Goal: Task Accomplishment & Management: Use online tool/utility

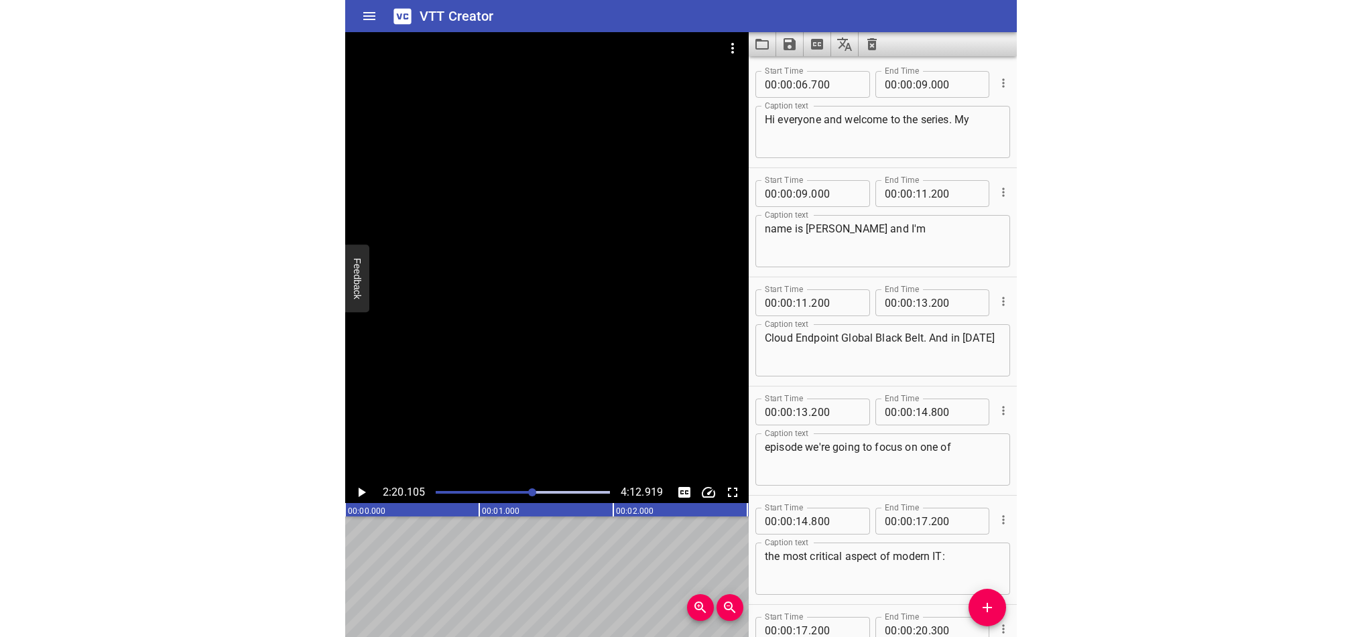
scroll to position [5164, 0]
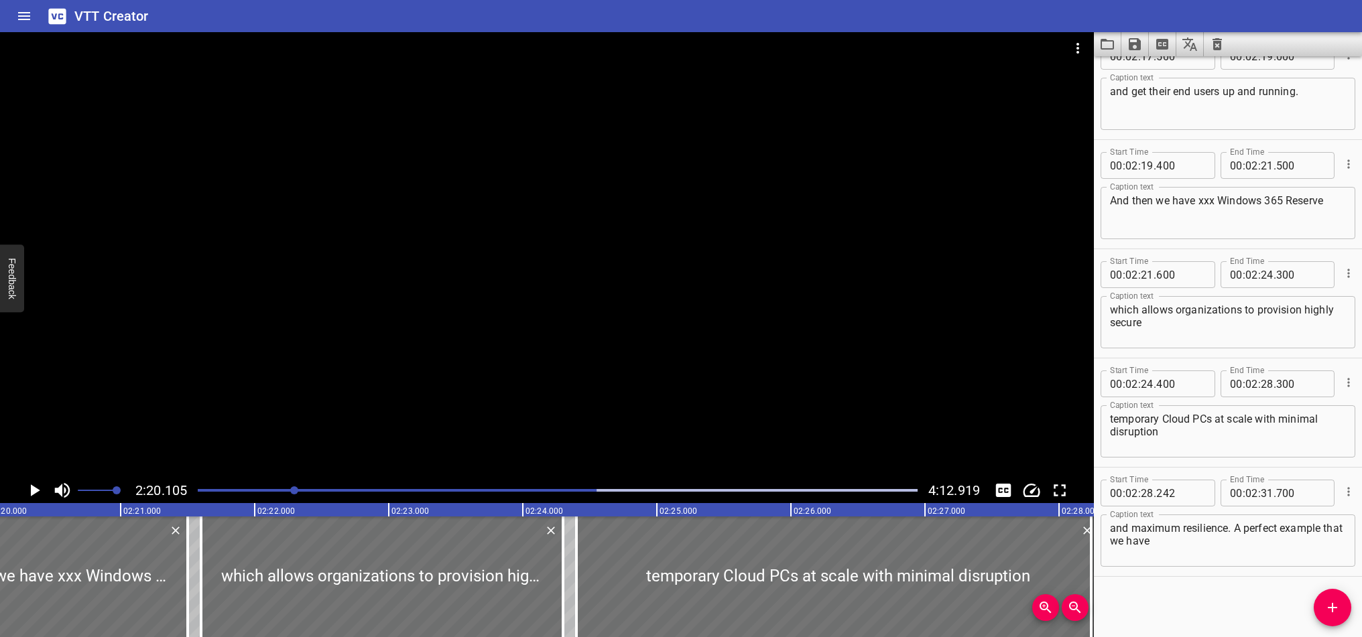
click at [38, 489] on icon "Play/Pause" at bounding box center [34, 491] width 20 height 20
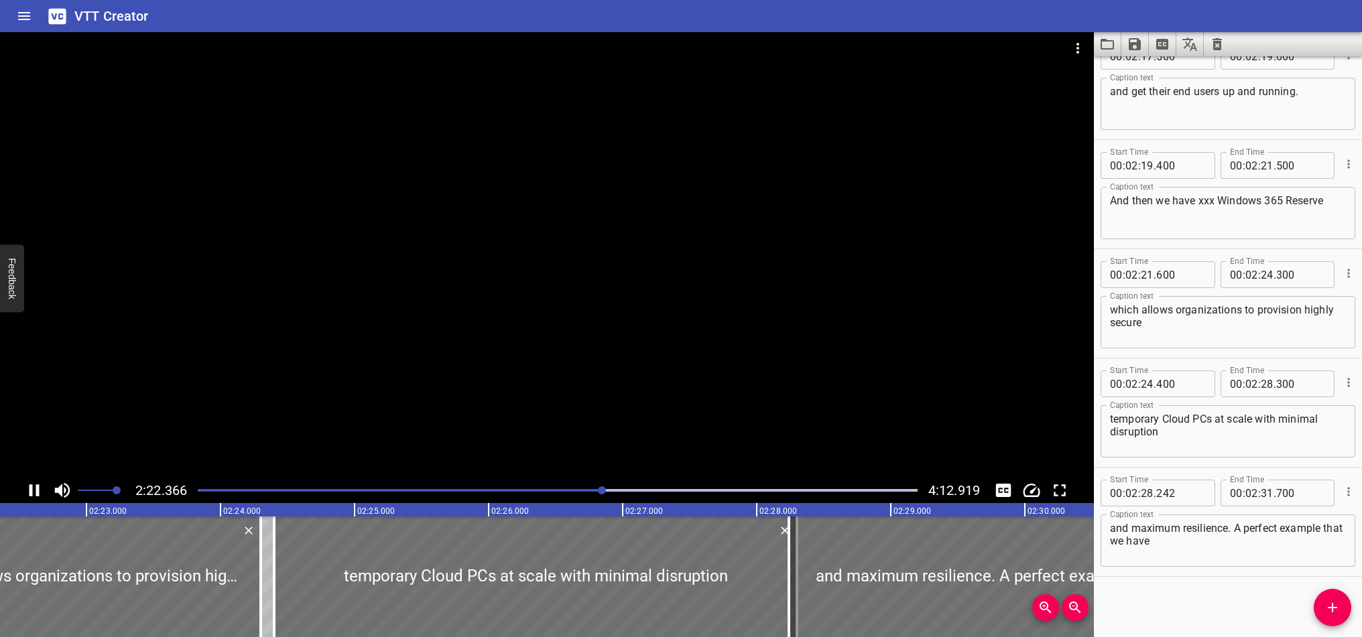
scroll to position [0, 19085]
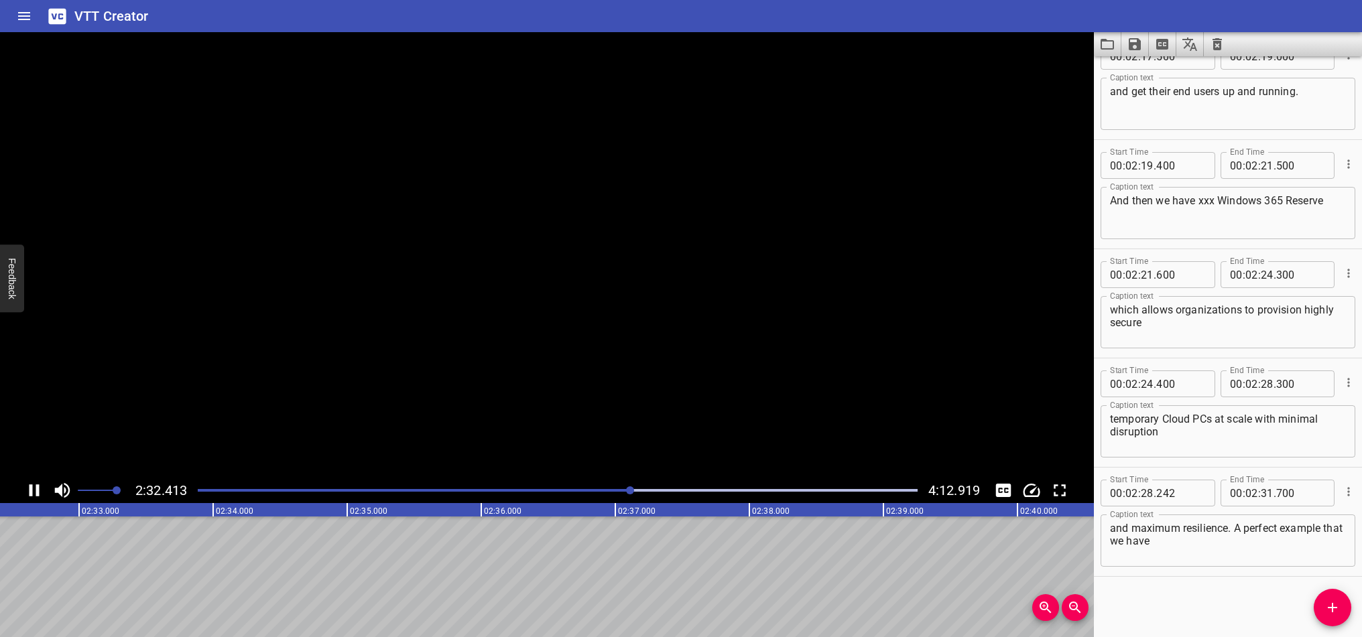
click at [32, 491] on icon "Play/Pause" at bounding box center [34, 491] width 10 height 12
click at [622, 490] on div "Play progress" at bounding box center [273, 490] width 720 height 3
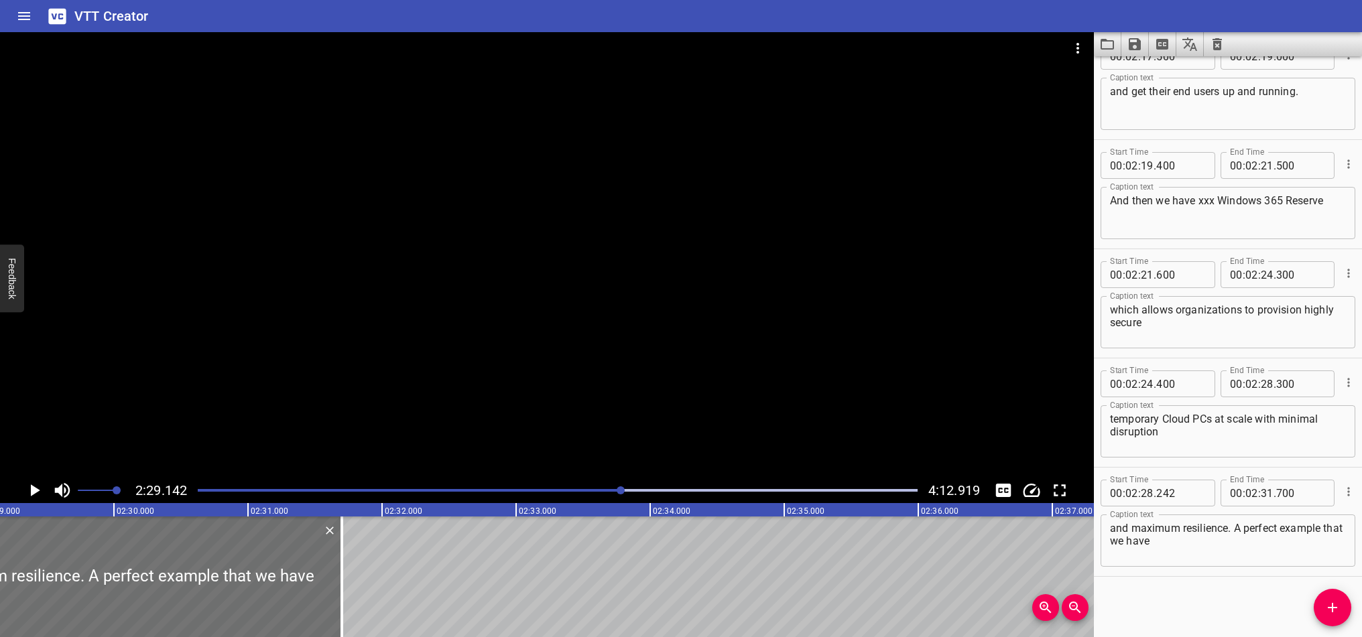
scroll to position [0, 19993]
click at [671, 603] on span "Add Cue" at bounding box center [1333, 608] width 38 height 16
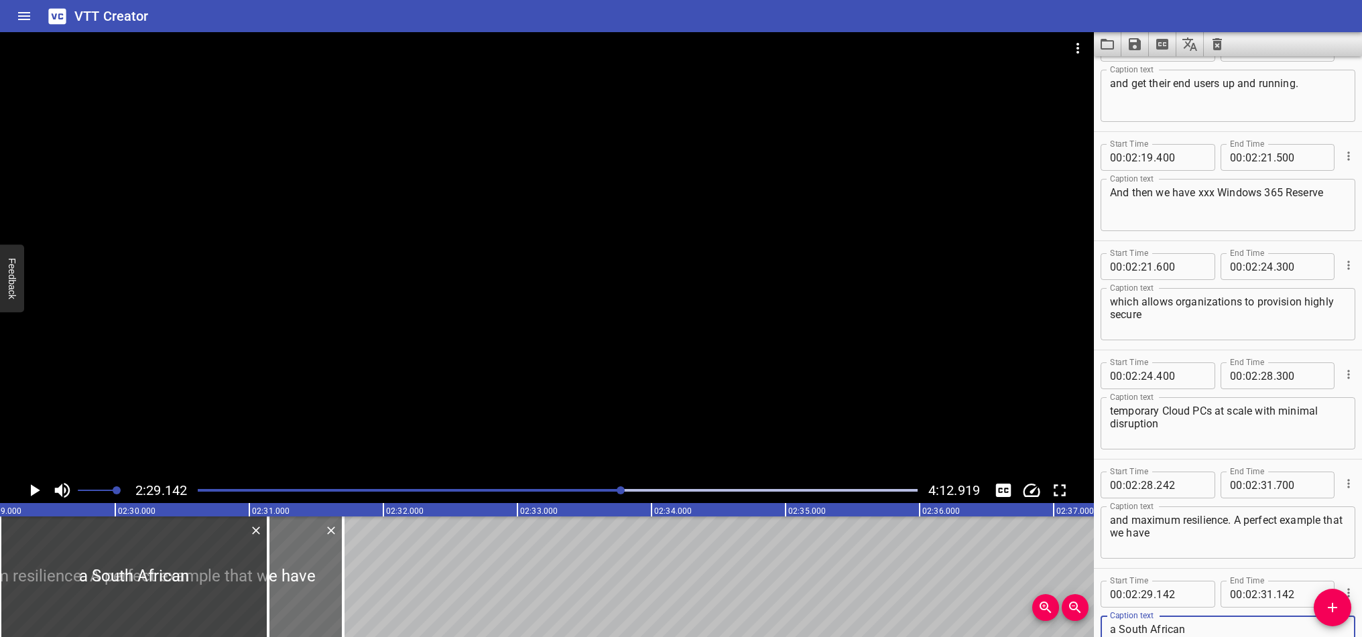
scroll to position [0, 0]
type textarea "a South African"
click at [33, 489] on icon "Play/Pause" at bounding box center [35, 491] width 9 height 12
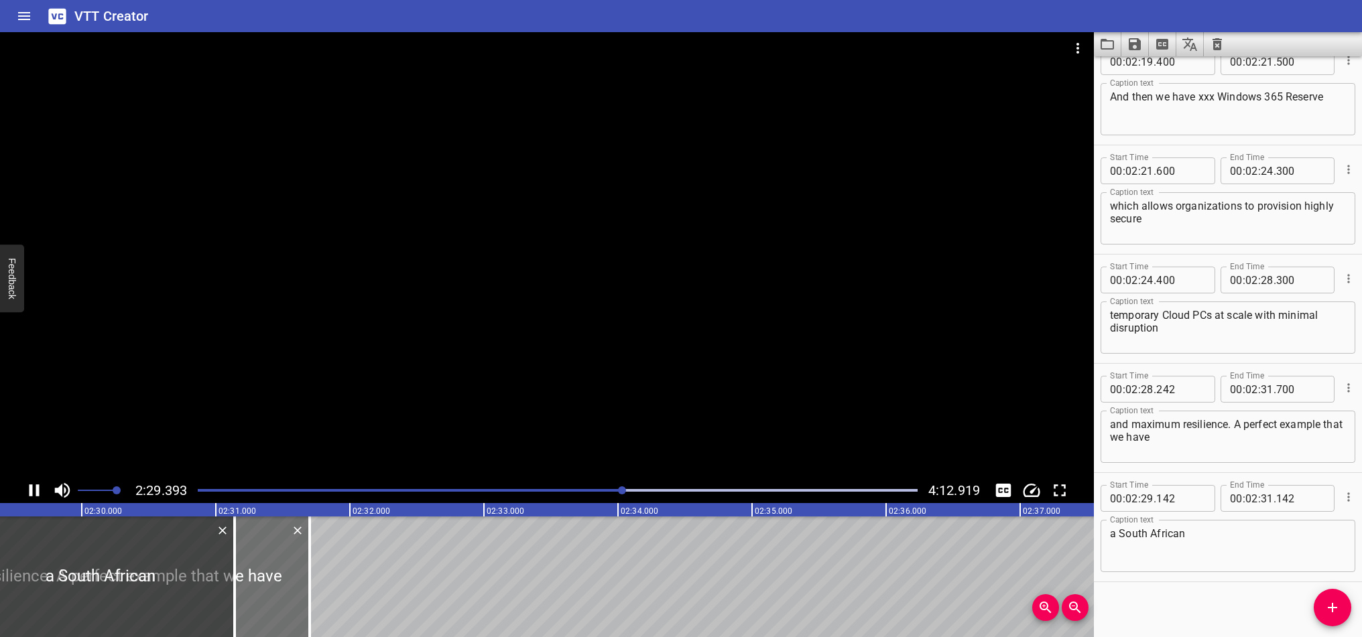
scroll to position [5274, 0]
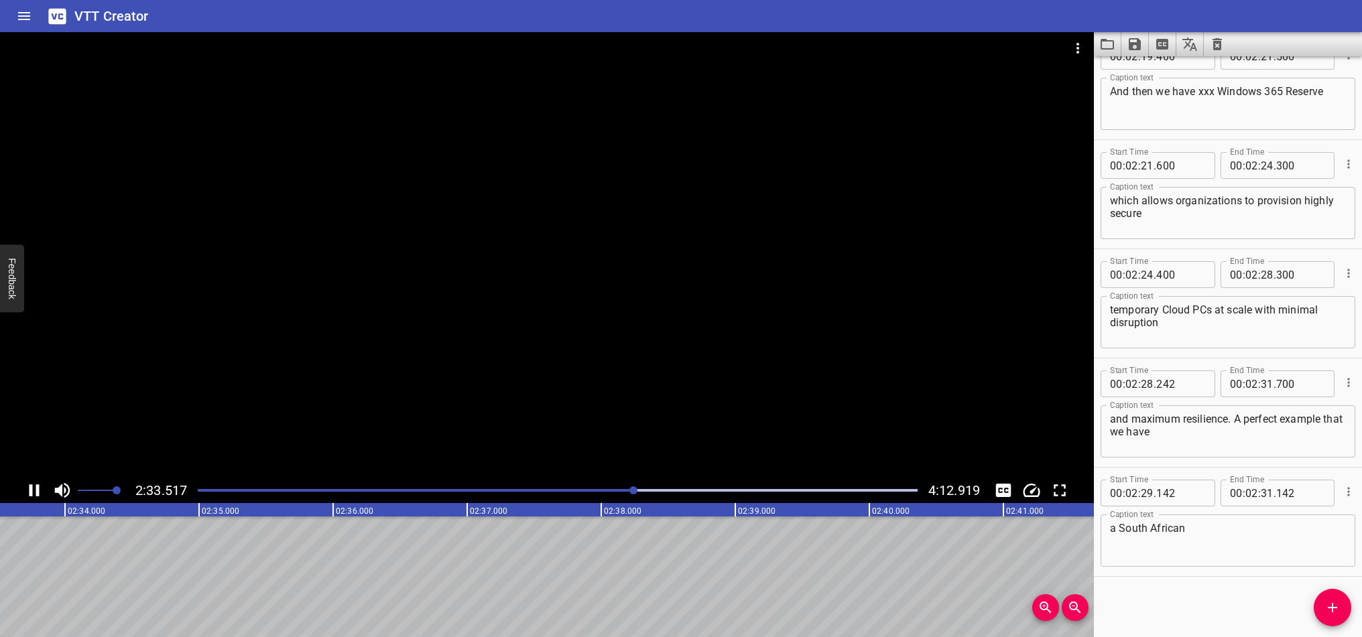
click at [36, 490] on icon "Play/Pause" at bounding box center [34, 491] width 10 height 12
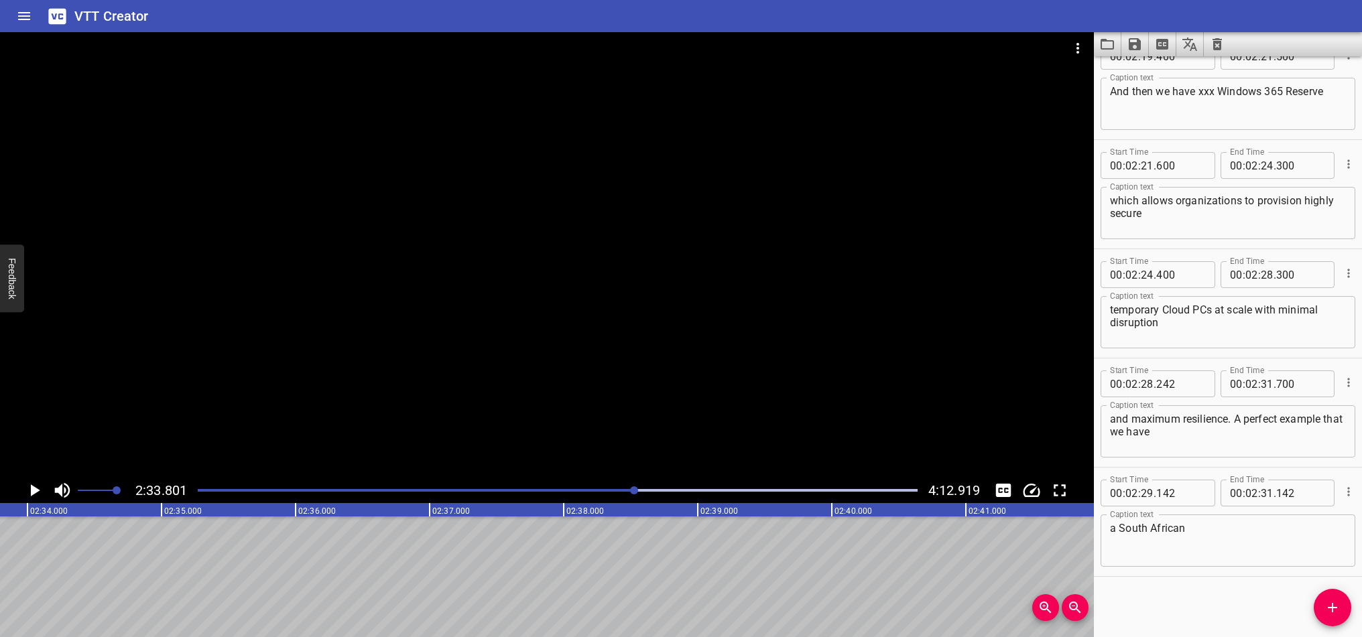
scroll to position [0, 20617]
click at [626, 491] on div "Play progress" at bounding box center [276, 490] width 720 height 3
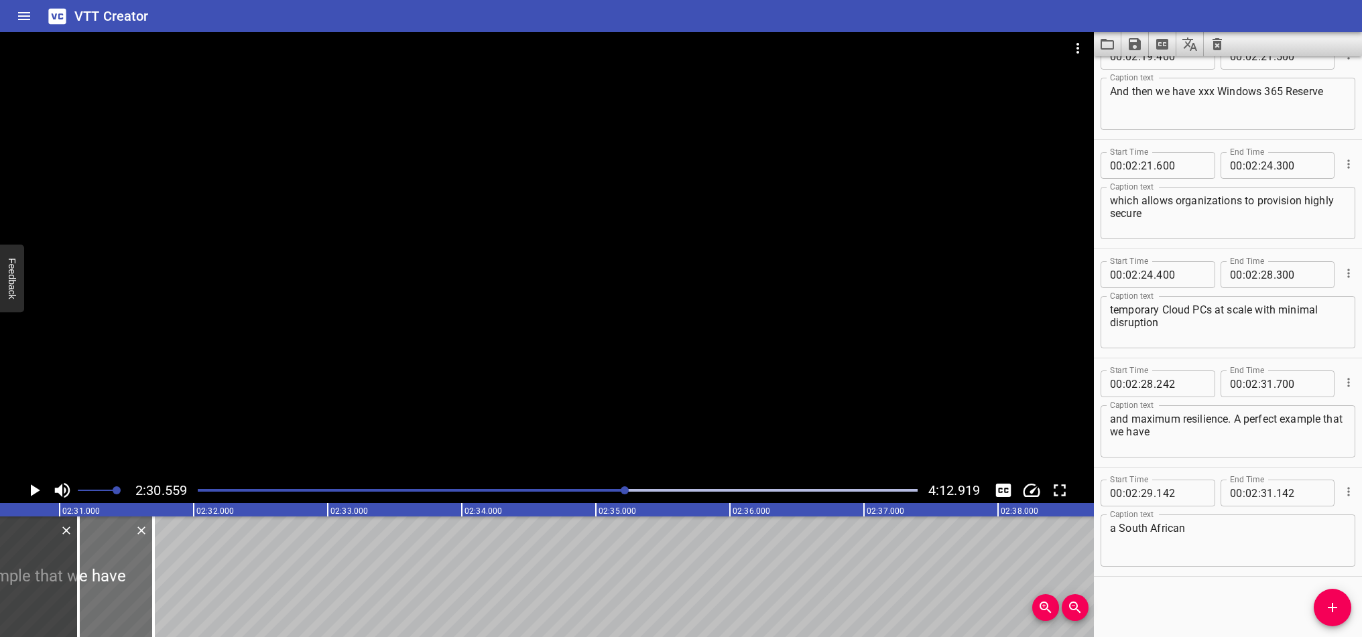
click at [29, 487] on icon "Play/Pause" at bounding box center [34, 491] width 20 height 20
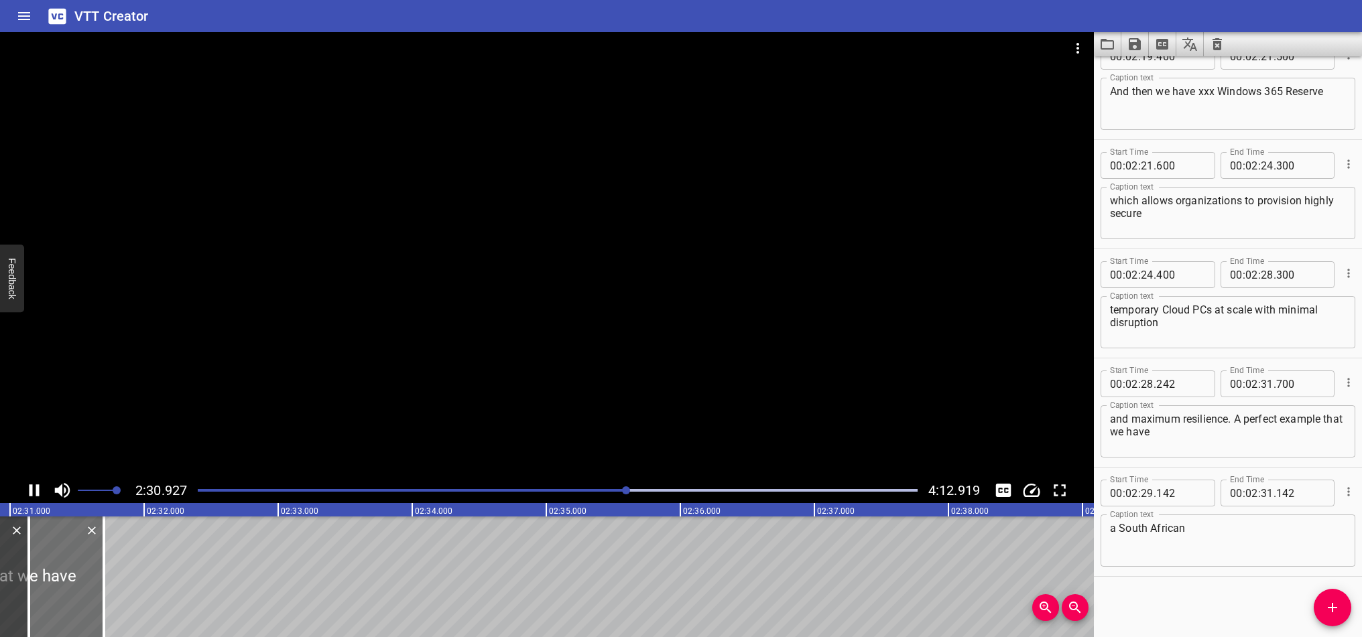
click at [30, 483] on icon "Play/Pause" at bounding box center [34, 491] width 20 height 20
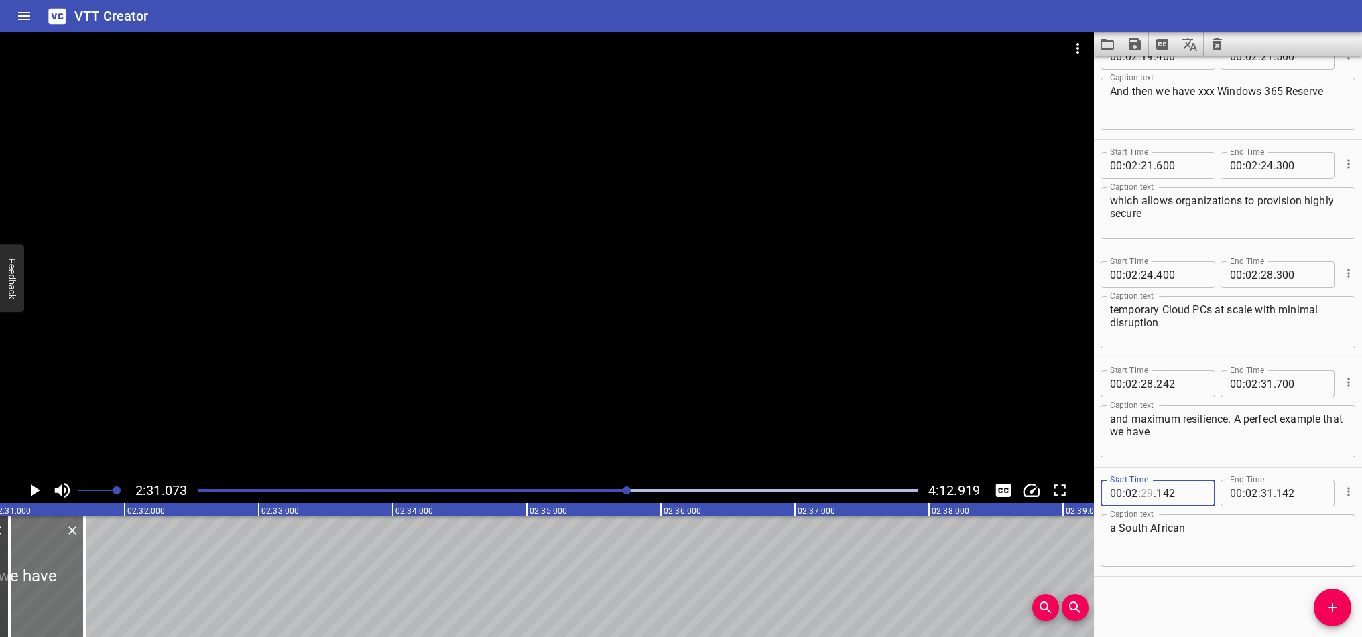
click at [671, 497] on input "number" at bounding box center [1147, 493] width 13 height 27
type input "32"
type input "000"
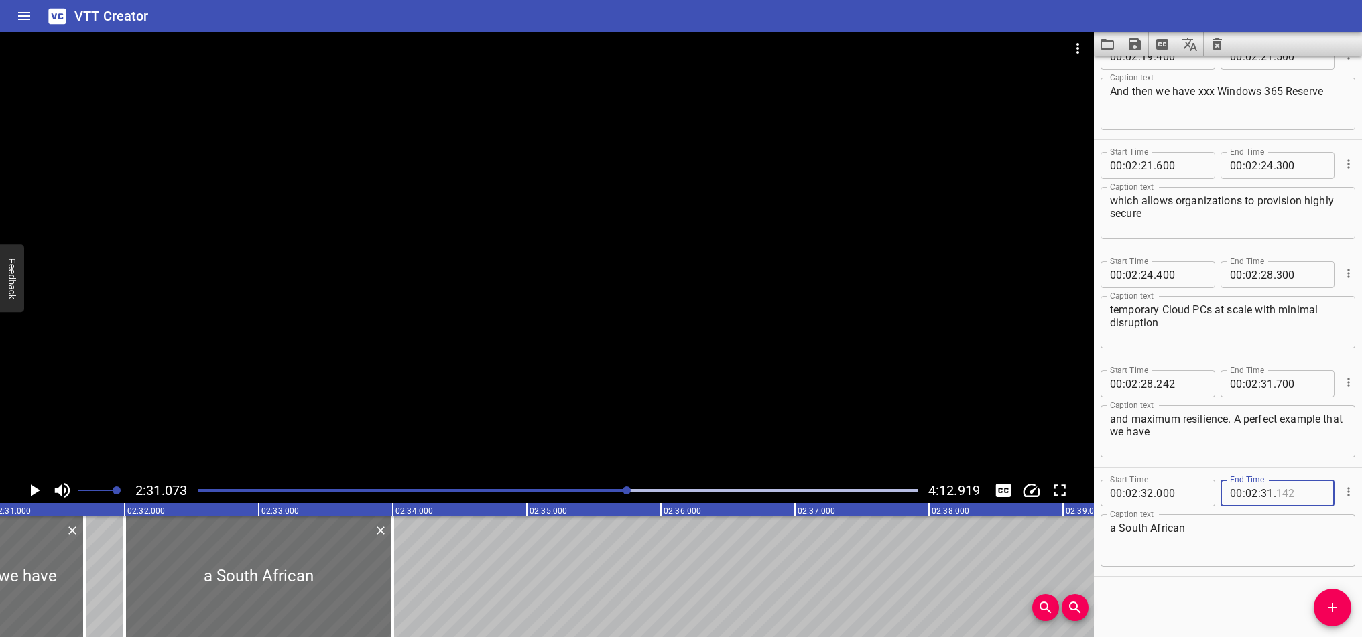
click at [671, 499] on div "00 : 02 : 31 ." at bounding box center [1278, 493] width 115 height 27
type input "142"
click at [671, 496] on input "number" at bounding box center [1267, 493] width 13 height 27
type input "32"
type input "400"
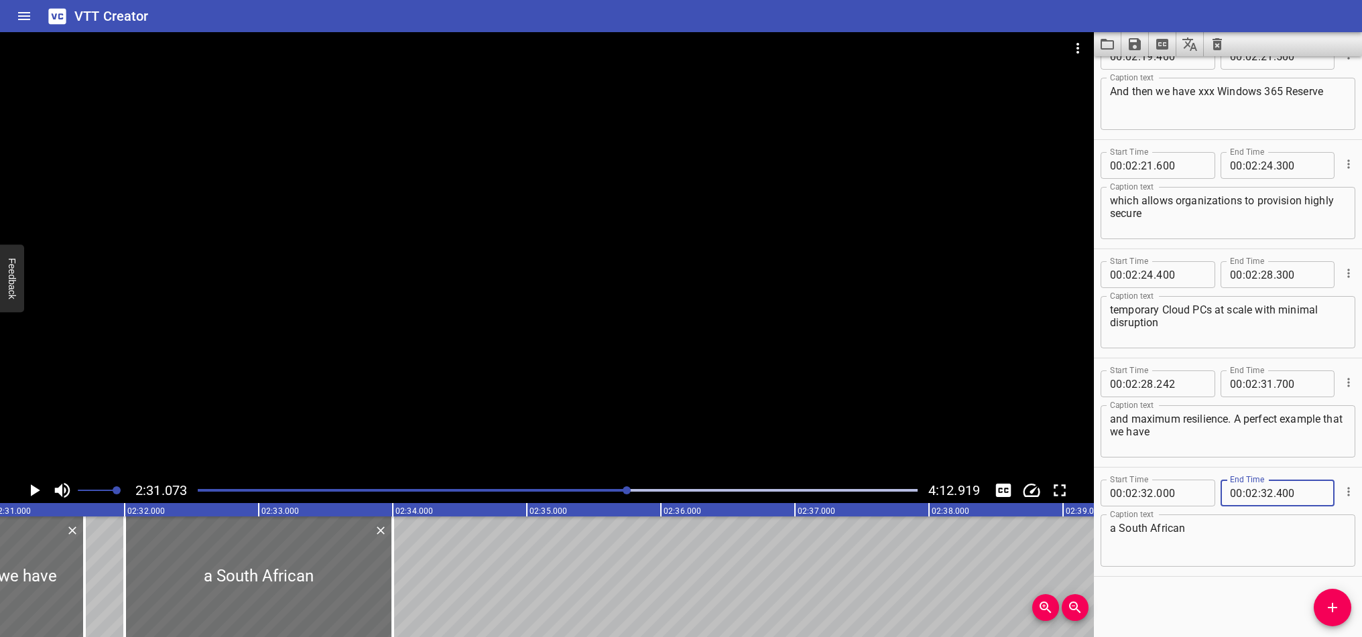
click at [671, 545] on textarea "a South African" at bounding box center [1228, 541] width 236 height 38
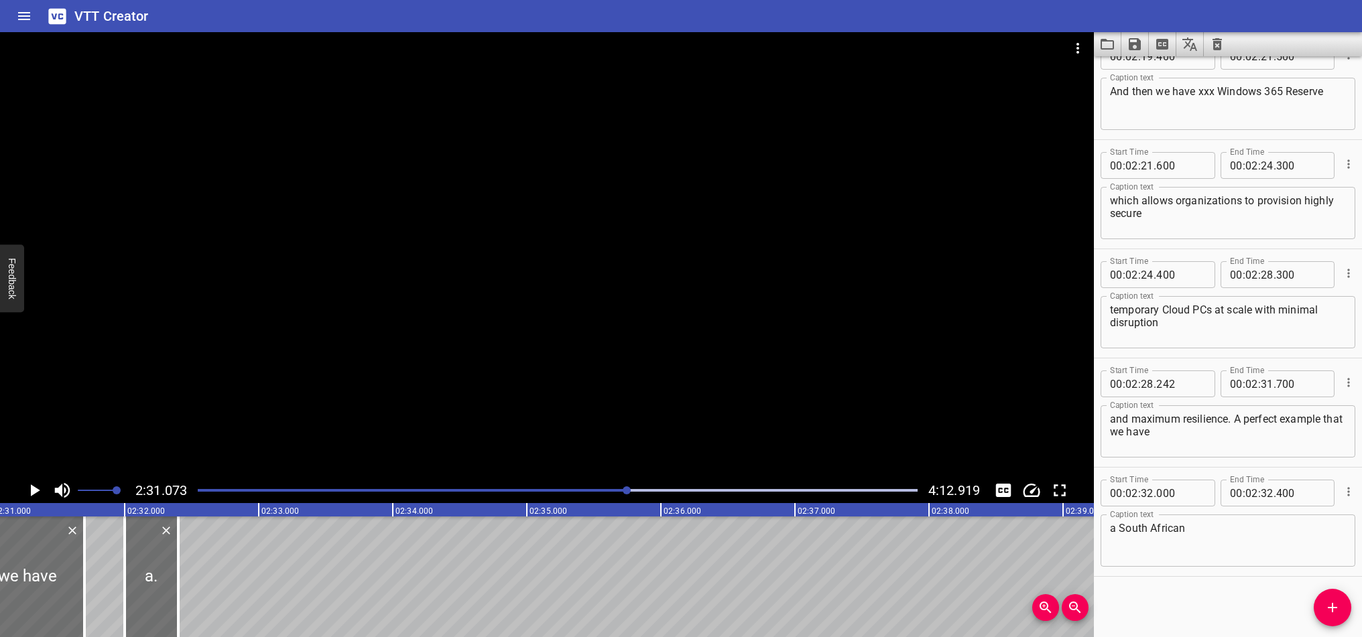
click at [603, 489] on div "Play progress" at bounding box center [268, 490] width 720 height 3
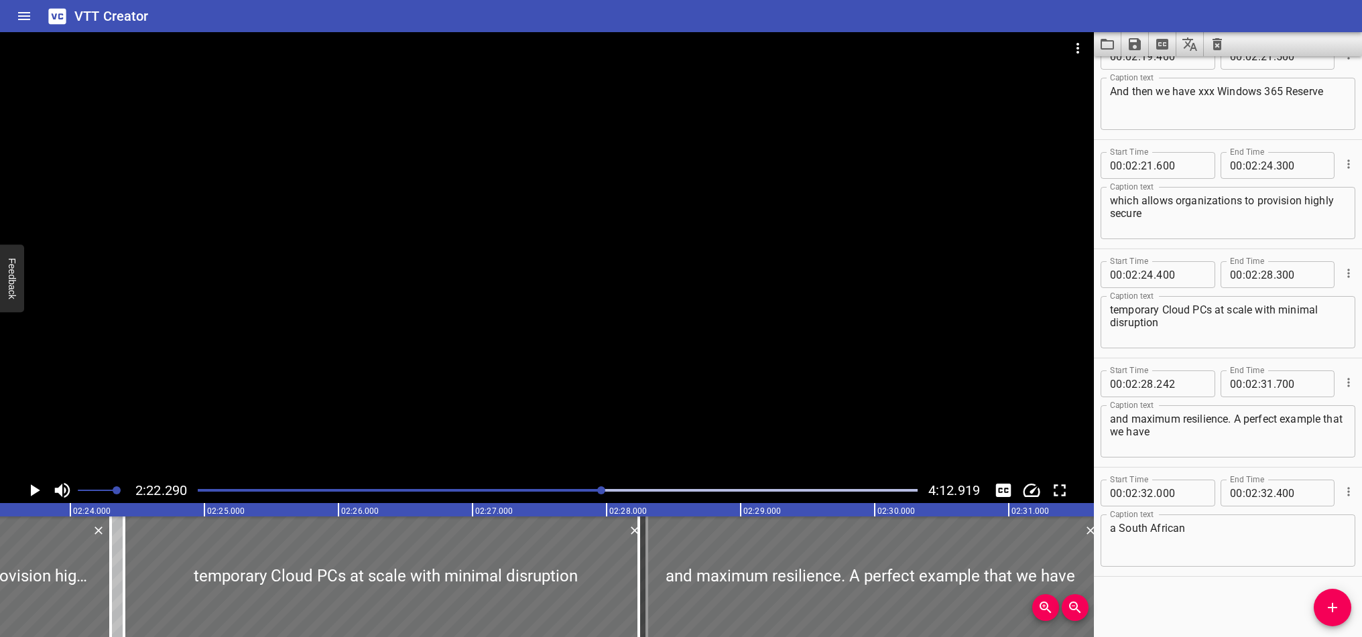
scroll to position [0, 19074]
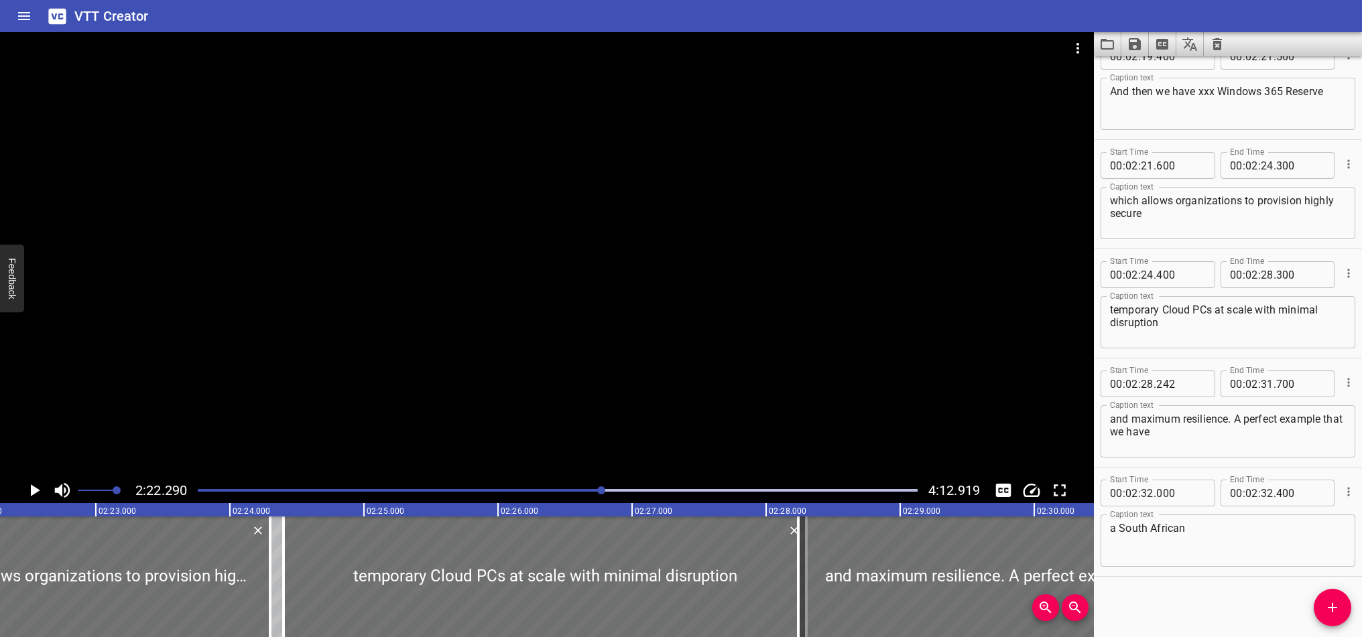
click at [36, 492] on icon "Play/Pause" at bounding box center [35, 491] width 9 height 12
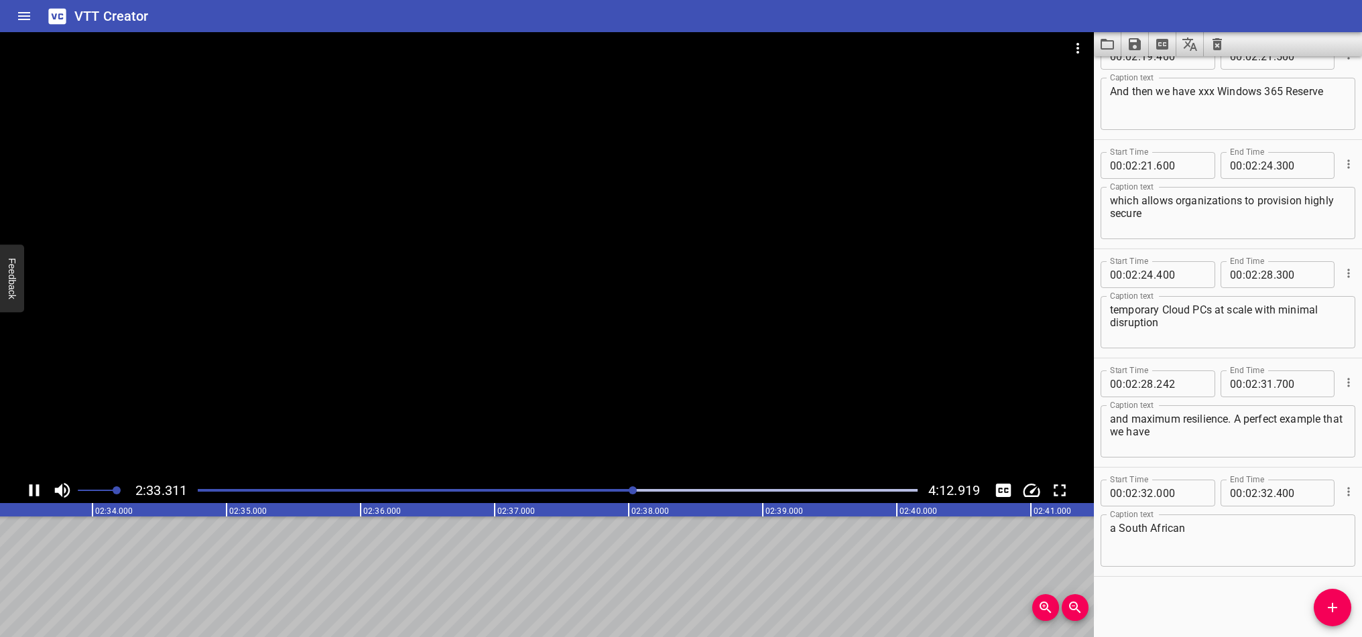
click at [30, 493] on icon "Play/Pause" at bounding box center [34, 491] width 10 height 12
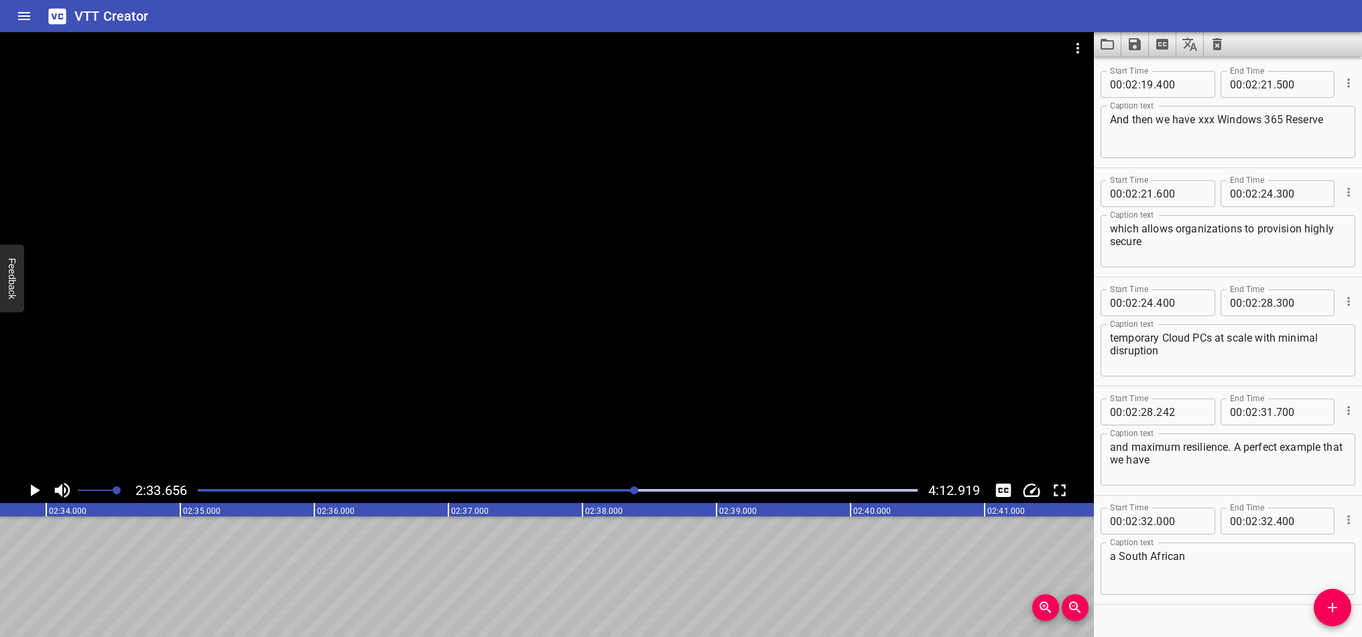
scroll to position [5242, 0]
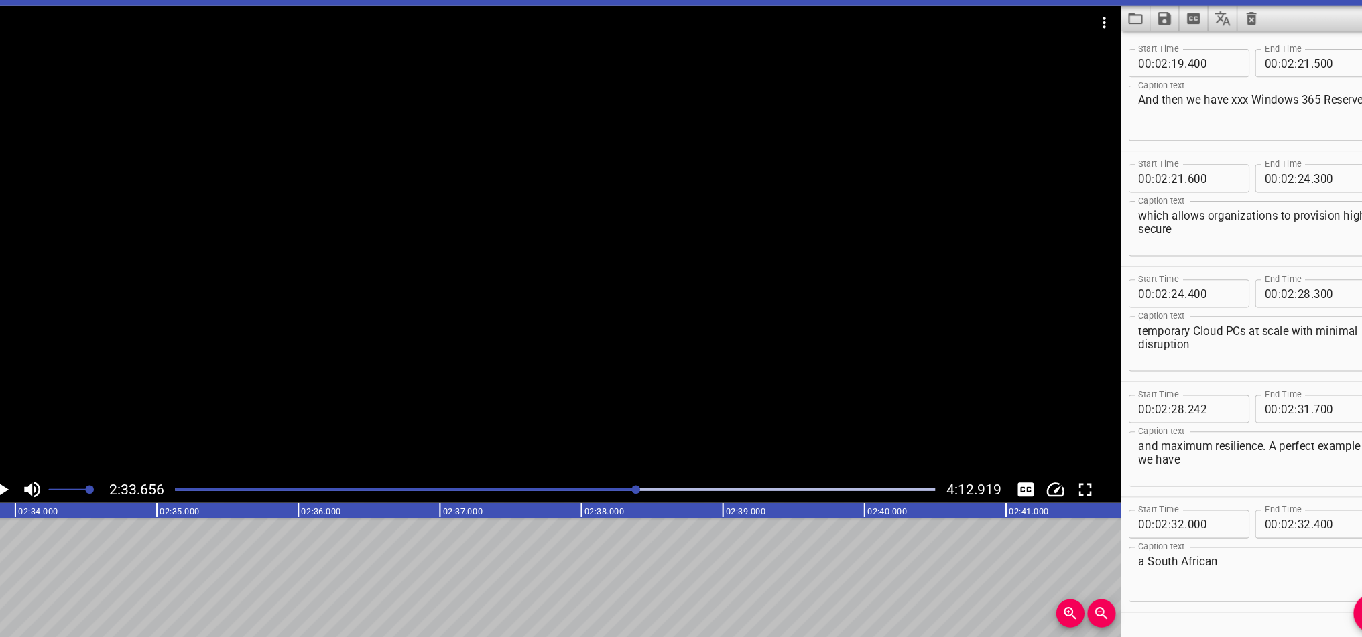
click at [576, 481] on div at bounding box center [558, 490] width 736 height 19
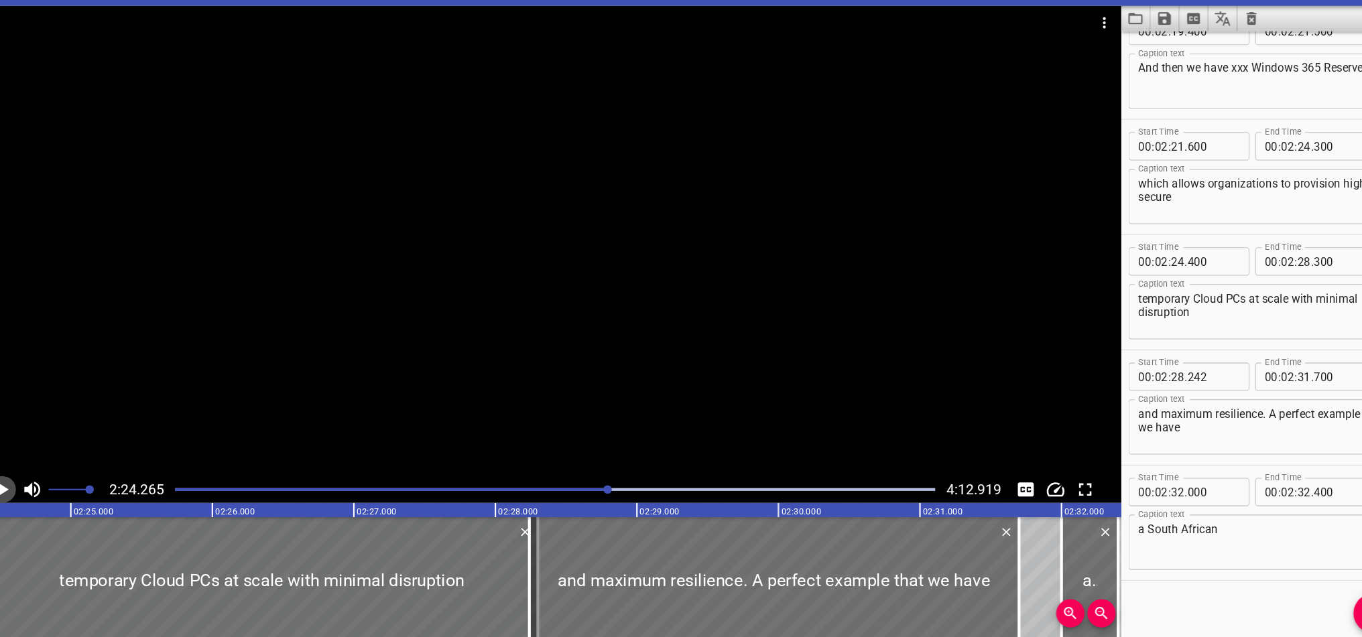
click at [31, 485] on icon "Play/Pause" at bounding box center [35, 491] width 9 height 12
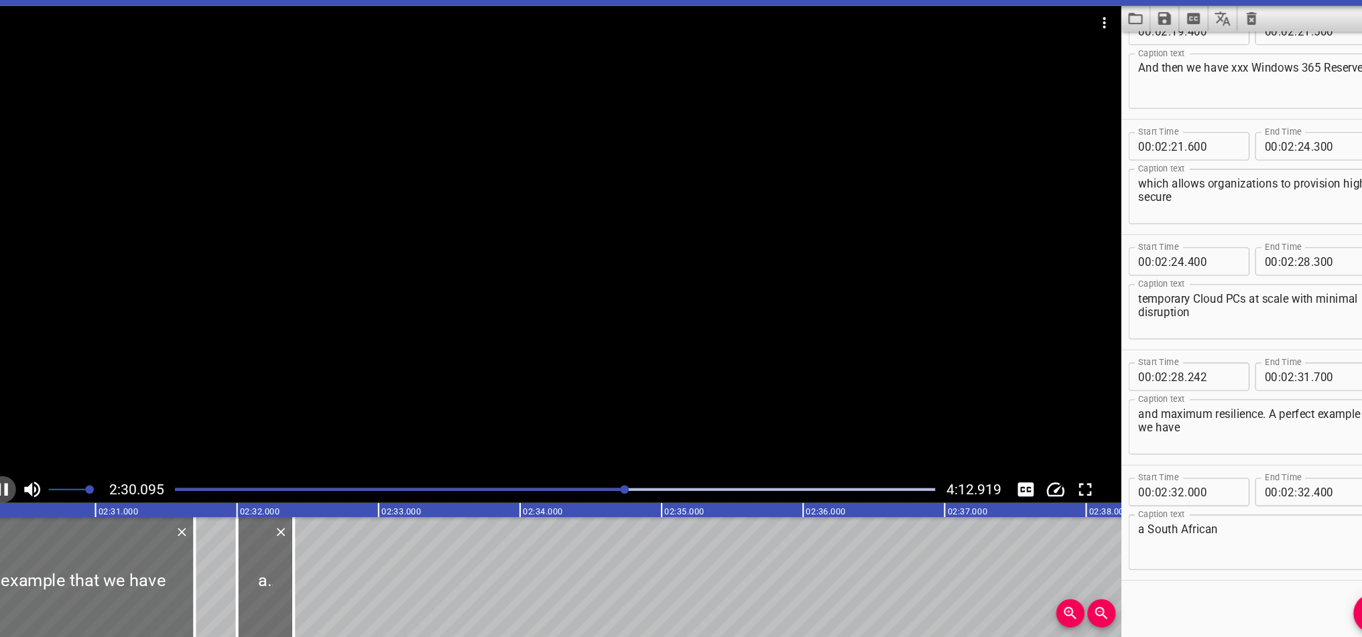
click at [29, 485] on icon "Play/Pause" at bounding box center [34, 491] width 10 height 12
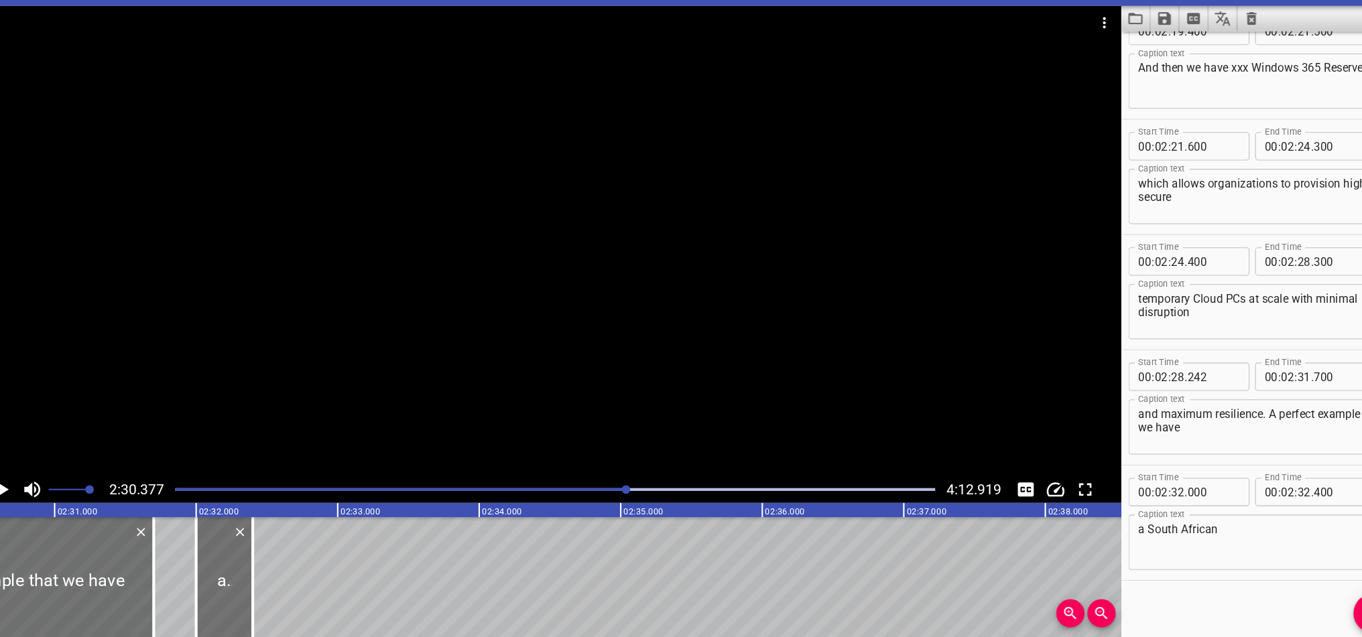
click at [31, 485] on icon "Play/Pause" at bounding box center [35, 491] width 9 height 12
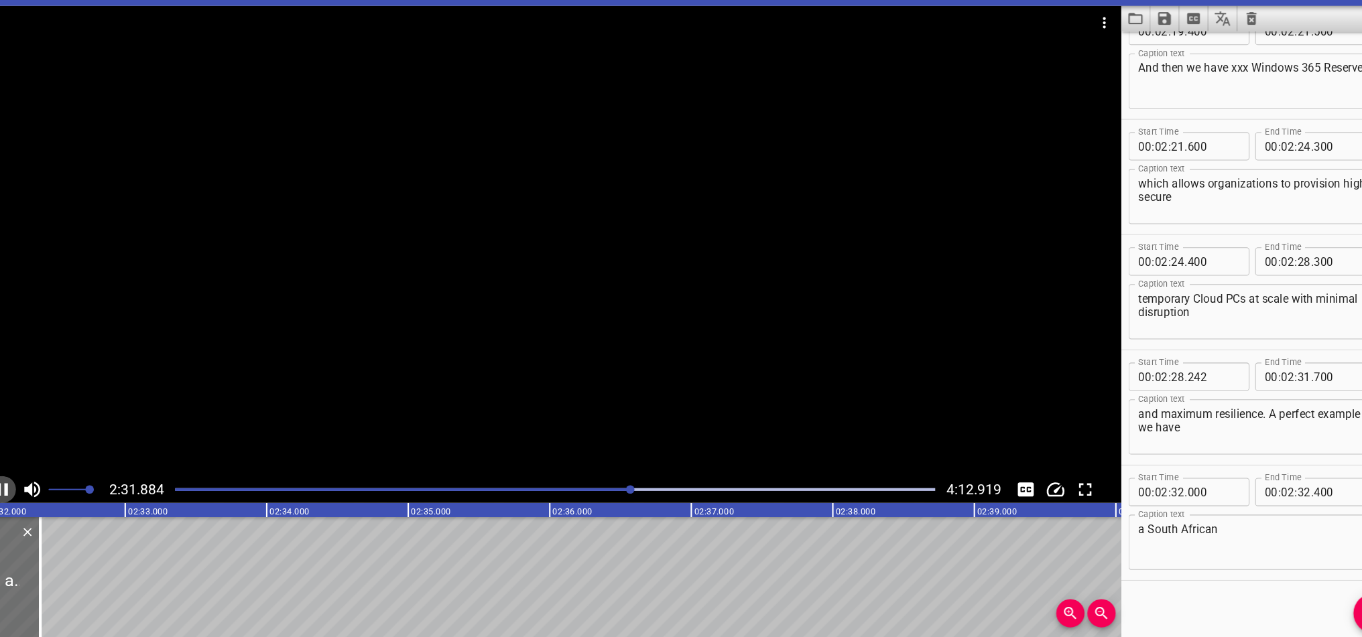
click at [29, 485] on icon "Play/Pause" at bounding box center [34, 491] width 10 height 12
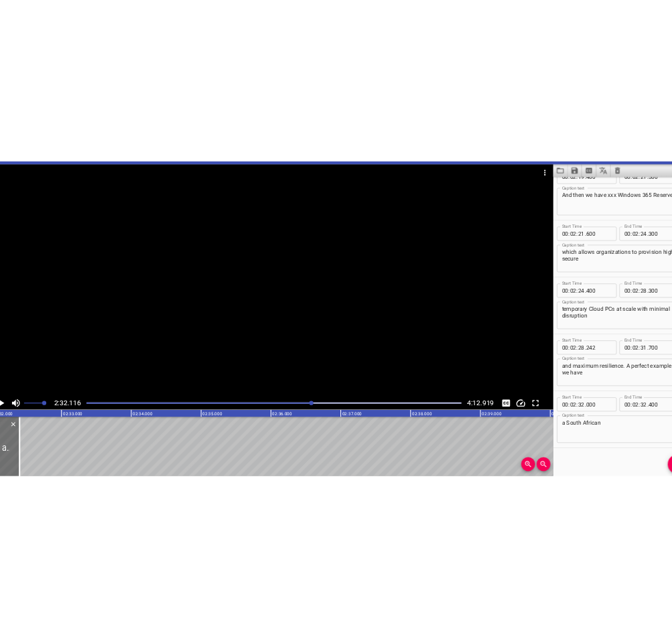
scroll to position [0, 20392]
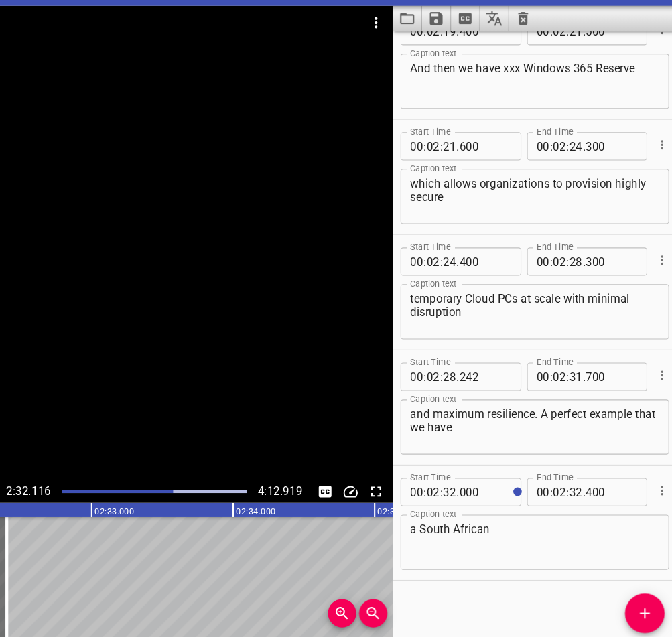
click at [495, 522] on textarea "a South African" at bounding box center [538, 541] width 236 height 38
drag, startPoint x: 495, startPoint y: 505, endPoint x: 552, endPoint y: 524, distance: 59.6
click at [552, 524] on textarea "a South African bank" at bounding box center [538, 541] width 236 height 38
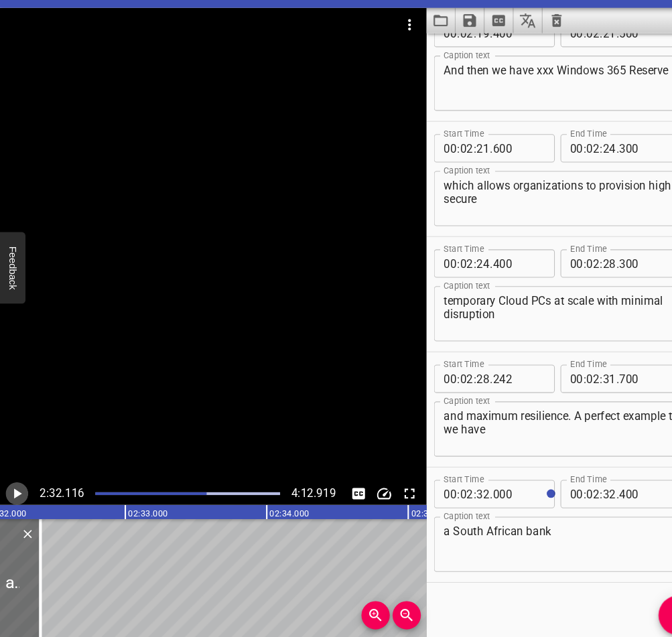
click at [16, 488] on icon "Play/Pause" at bounding box center [16, 492] width 7 height 9
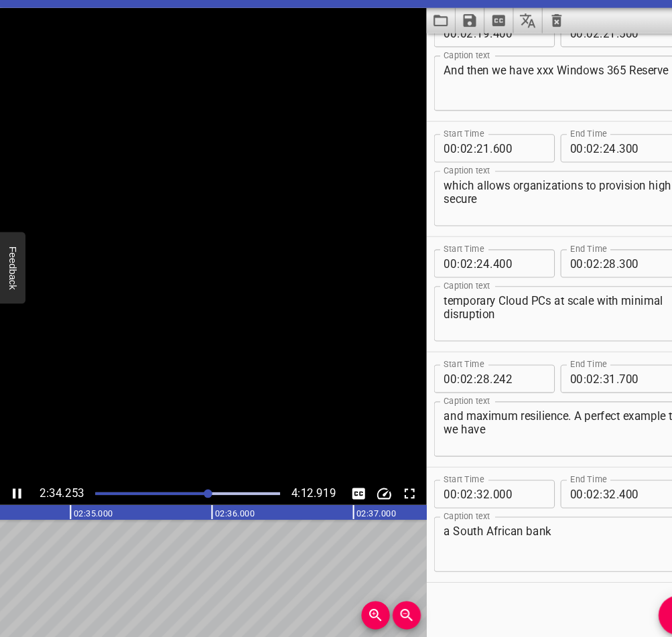
click at [16, 485] on icon "Play/Pause" at bounding box center [16, 493] width 16 height 16
click at [192, 483] on div at bounding box center [177, 492] width 191 height 19
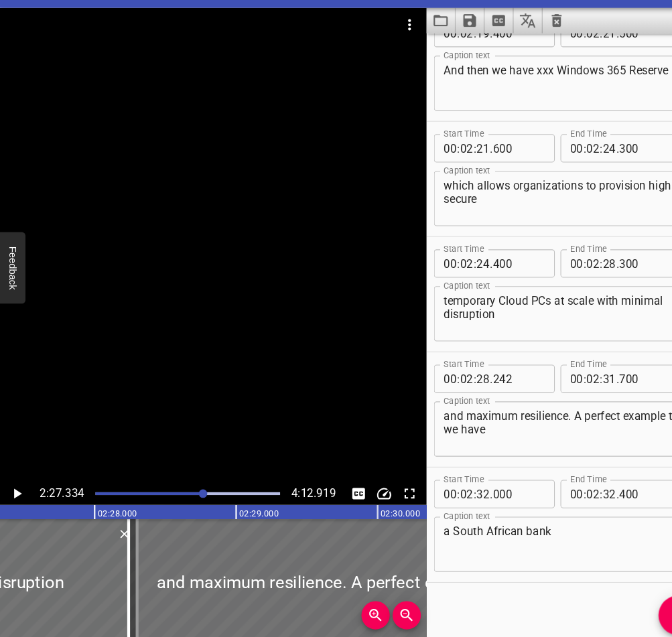
click at [15, 488] on icon "Play/Pause" at bounding box center [16, 492] width 7 height 9
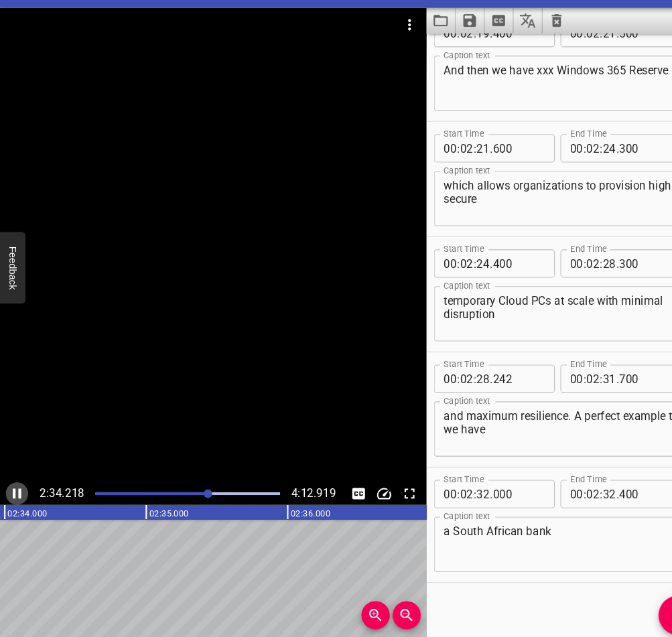
scroll to position [0, 20691]
click at [15, 485] on icon "Play/Pause" at bounding box center [16, 493] width 16 height 16
click at [538, 522] on textarea "a South African bank" at bounding box center [538, 541] width 236 height 38
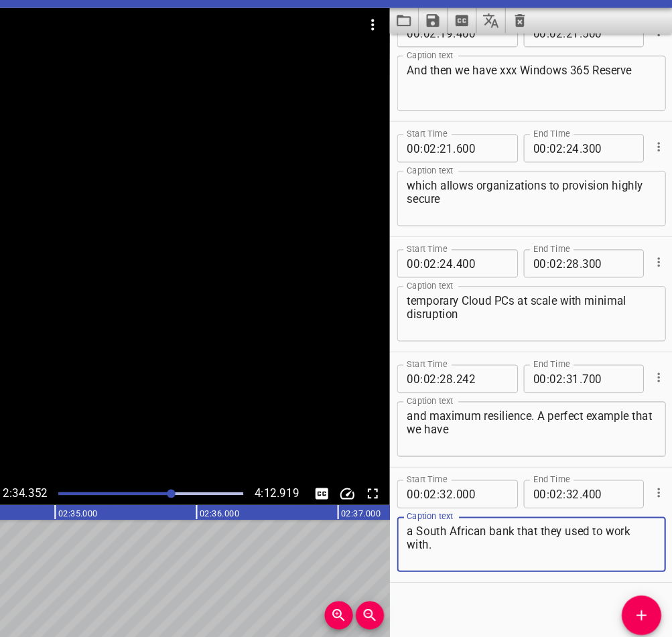
type textarea "a South African bank that they used to work with."
click at [635, 600] on icon "Add Cue" at bounding box center [643, 608] width 16 height 16
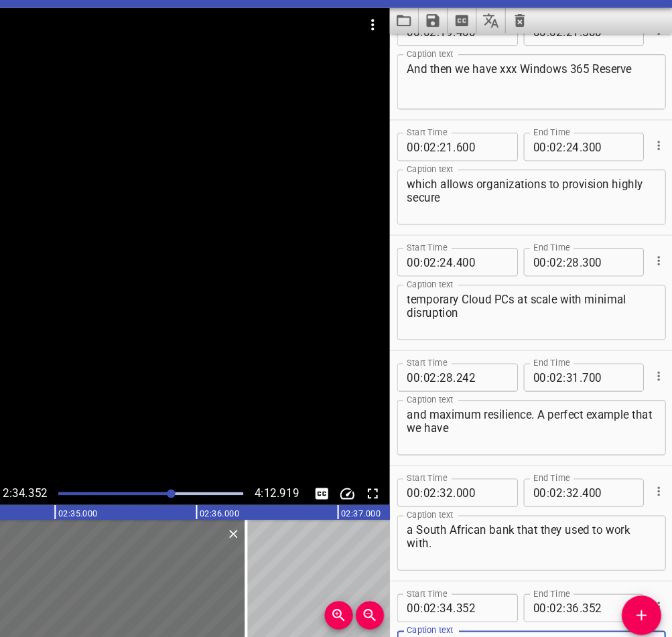
scroll to position [5280, 0]
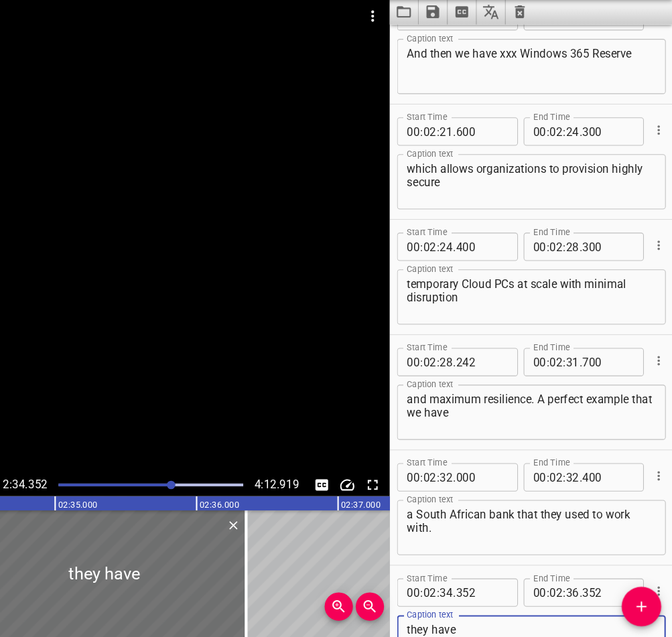
type textarea "they have"
click at [455, 514] on textarea "a South African bank that they used to work with." at bounding box center [538, 533] width 236 height 38
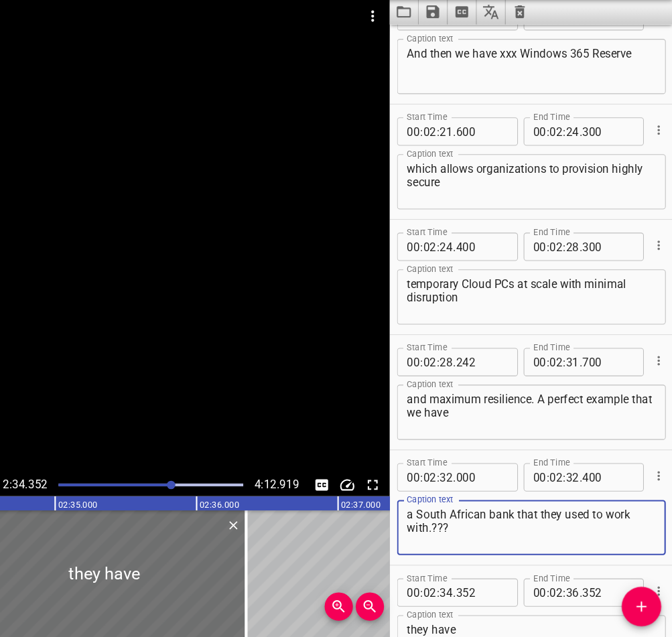
type textarea "a South African bank that they used to work with.???"
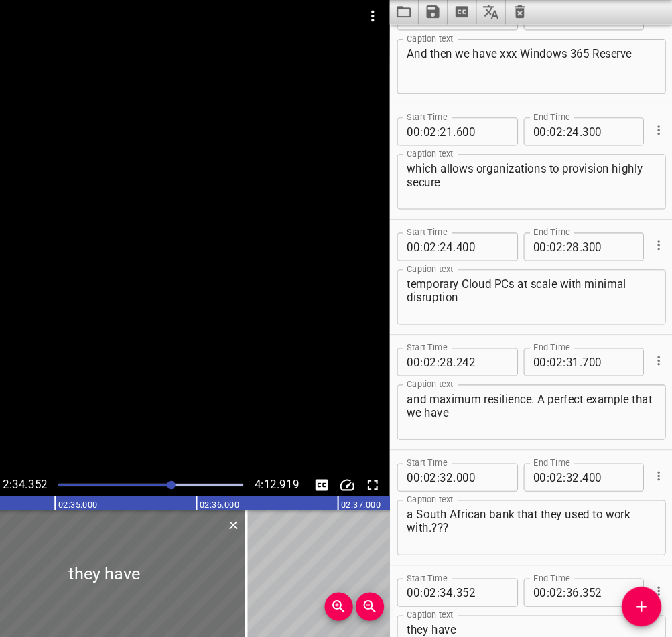
click at [156, 491] on div "Play progress" at bounding box center [110, 492] width 175 height 3
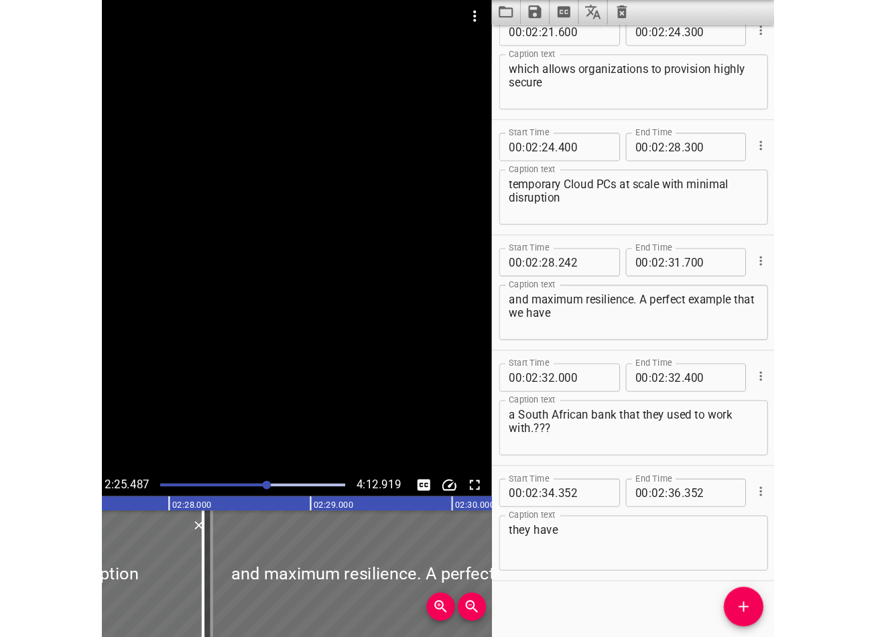
scroll to position [0, 19503]
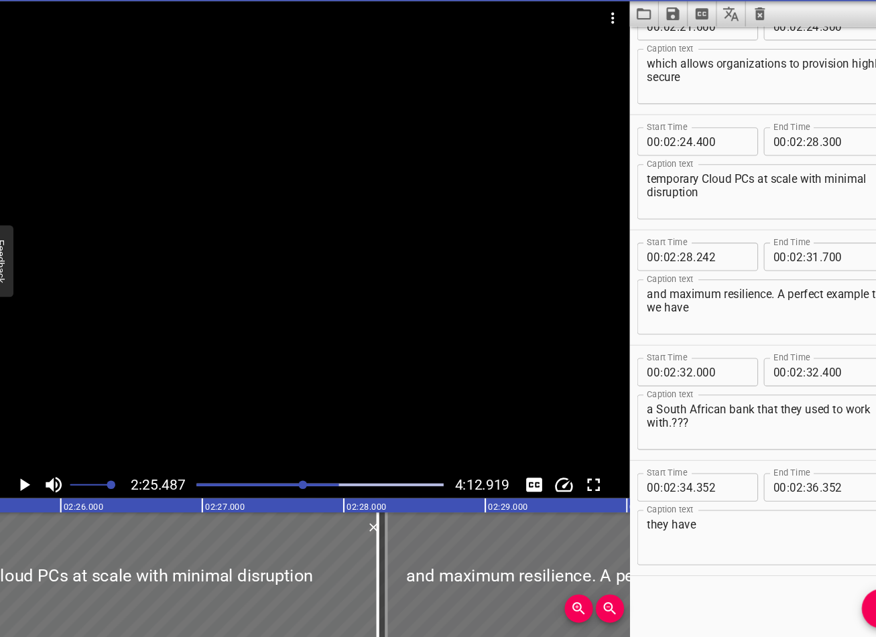
click at [31, 485] on icon "Play/Pause" at bounding box center [35, 491] width 9 height 12
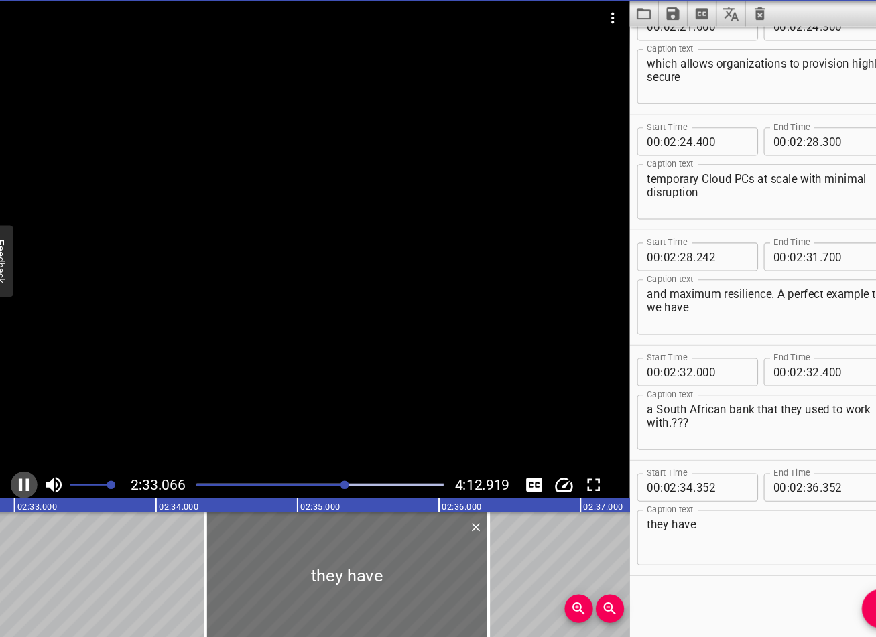
scroll to position [0, 20538]
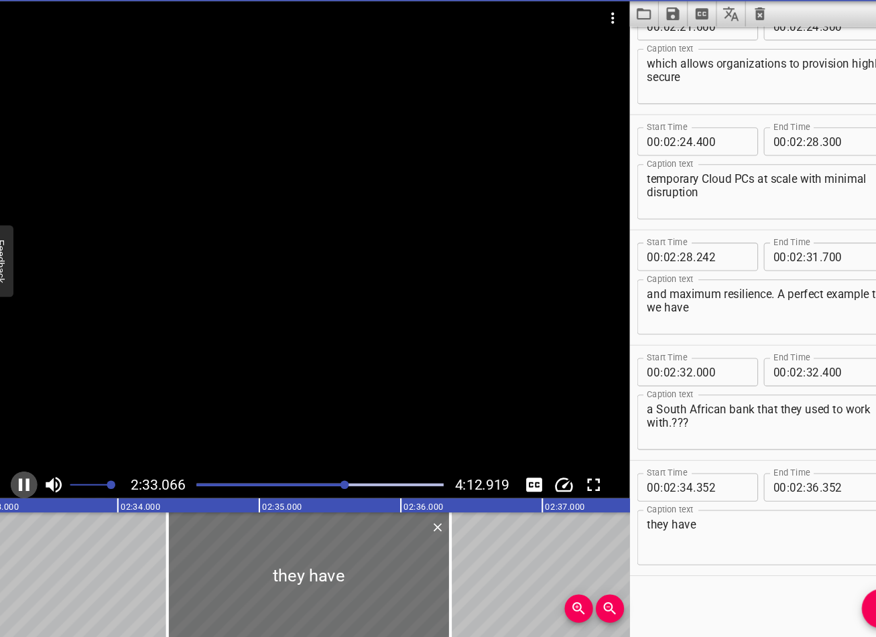
click at [29, 485] on icon "Play/Pause" at bounding box center [34, 491] width 10 height 12
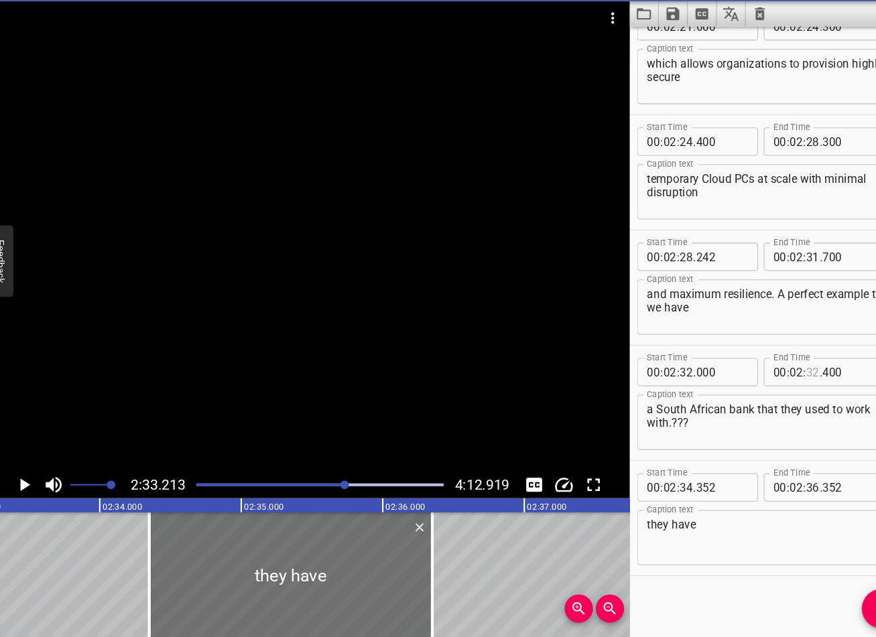
click at [671, 371] on input "number" at bounding box center [781, 384] width 13 height 27
type input "34"
type input "400"
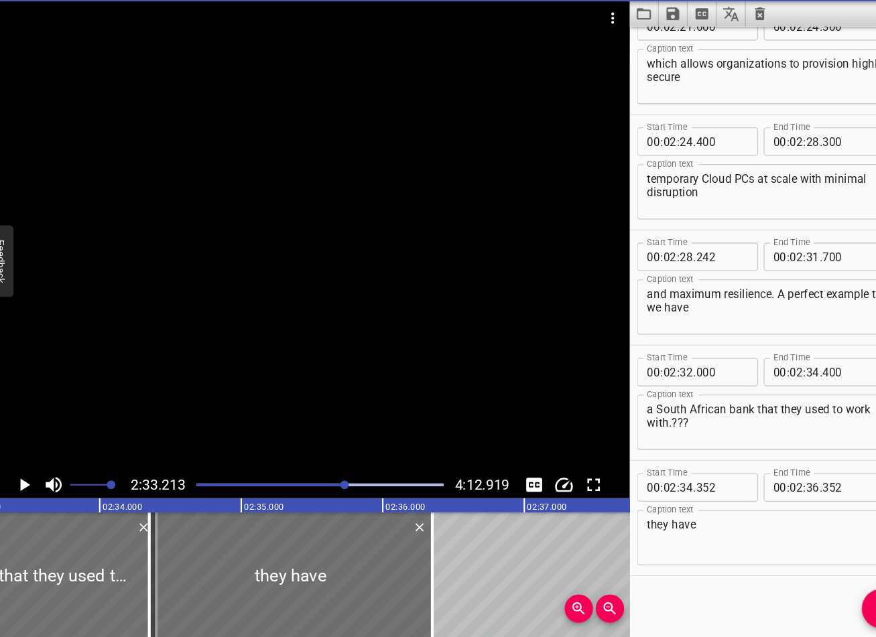
click at [334, 487] on div at bounding box center [338, 491] width 8 height 8
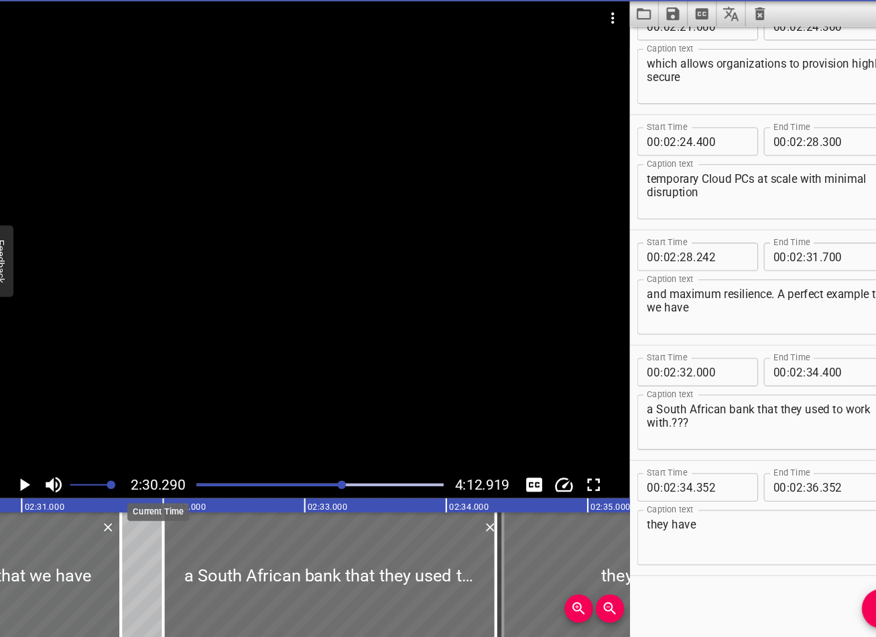
scroll to position [0, 20146]
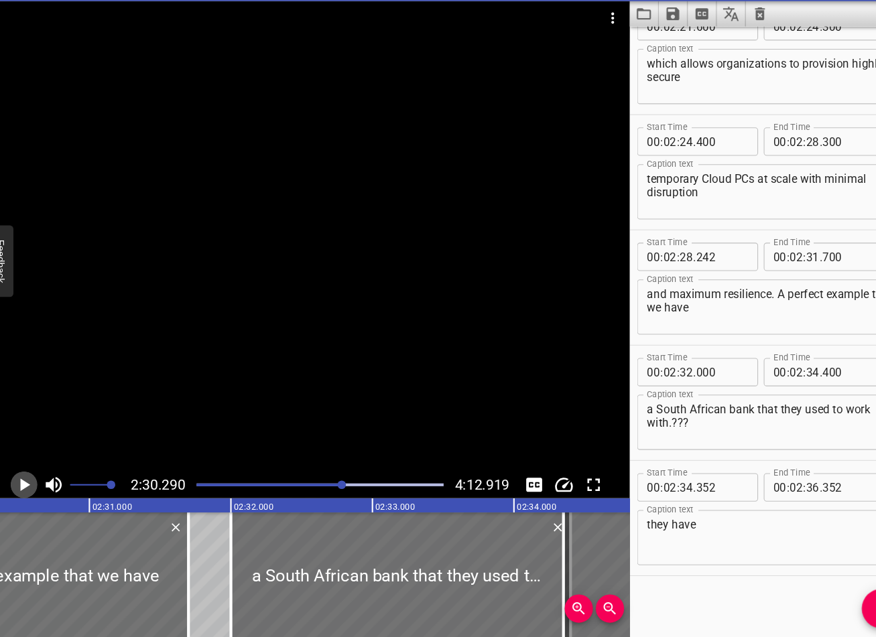
click at [24, 481] on icon "Play/Pause" at bounding box center [34, 491] width 20 height 20
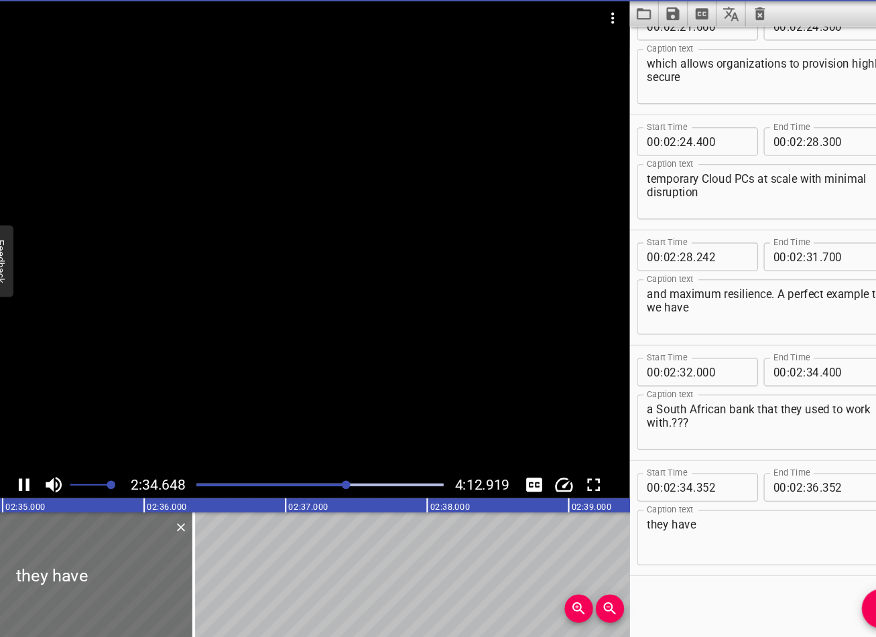
click at [29, 485] on icon "Play/Pause" at bounding box center [34, 491] width 10 height 12
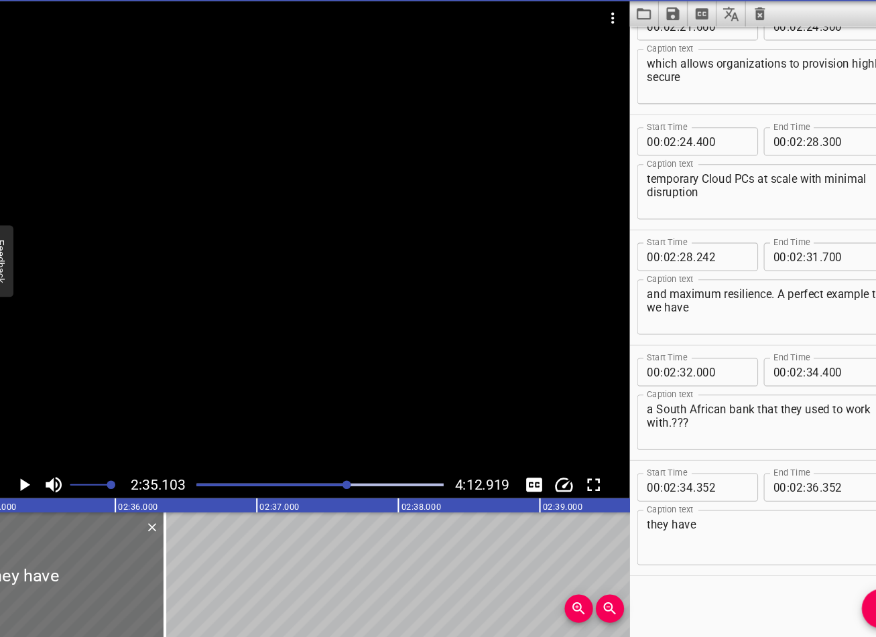
click at [615, 515] on div "they have Caption text" at bounding box center [742, 541] width 255 height 52
click at [624, 522] on textarea "they have" at bounding box center [742, 541] width 236 height 38
type textarea "So they have"
click at [670, 480] on input "number" at bounding box center [694, 493] width 49 height 27
type input "600"
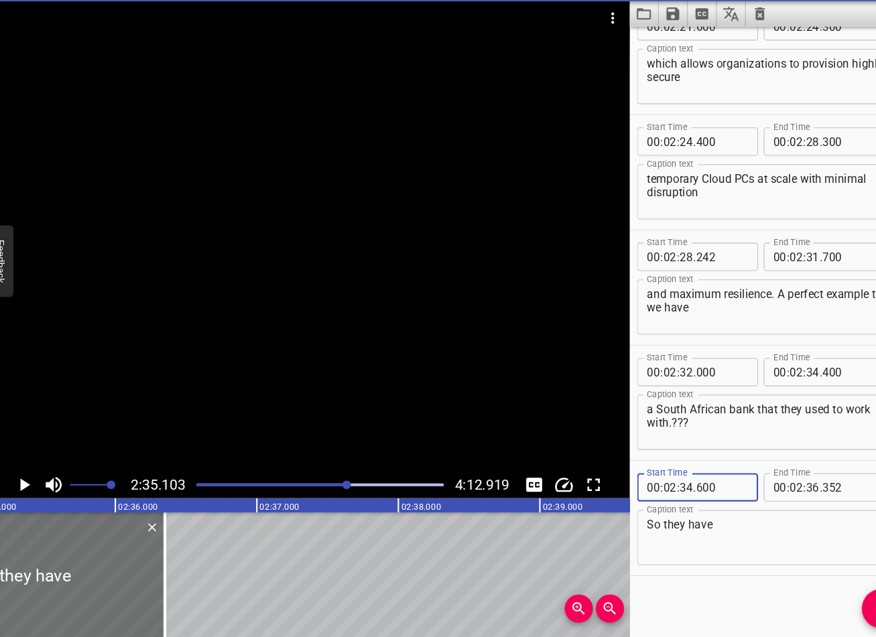
type input "352"
type input "34"
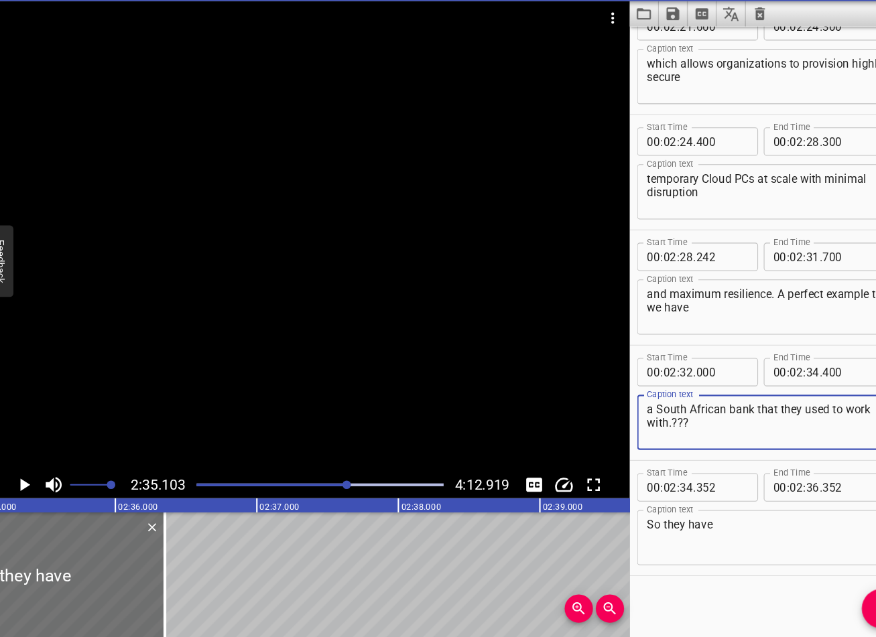
drag, startPoint x: 740, startPoint y: 388, endPoint x: 757, endPoint y: 389, distance: 16.8
click at [671, 413] on textarea "a South African bank that they used to work with.???" at bounding box center [742, 432] width 236 height 38
click at [24, 481] on icon "Play/Pause" at bounding box center [34, 491] width 20 height 20
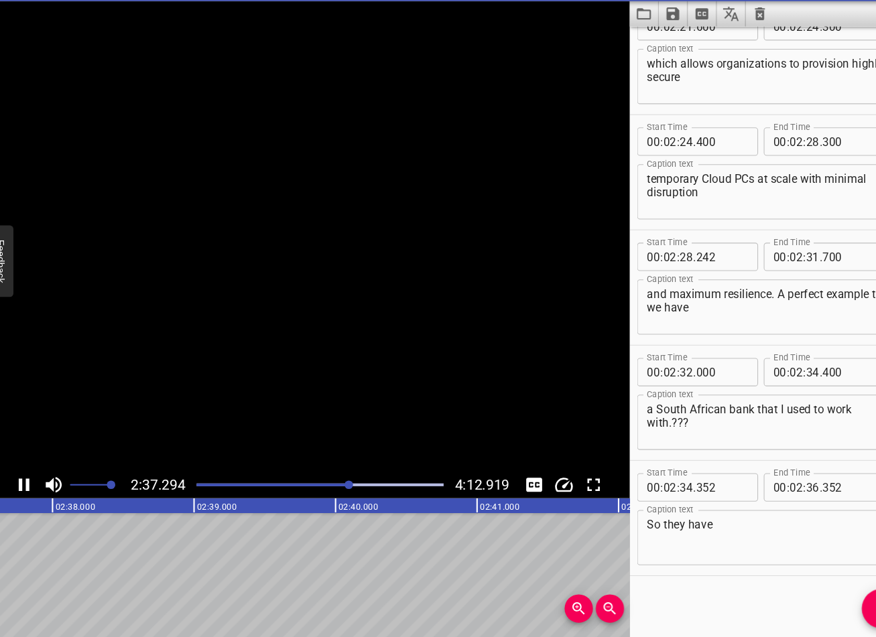
click at [24, 481] on icon "Play/Pause" at bounding box center [34, 491] width 20 height 20
click at [324, 489] on div "Play progress" at bounding box center [227, 490] width 234 height 3
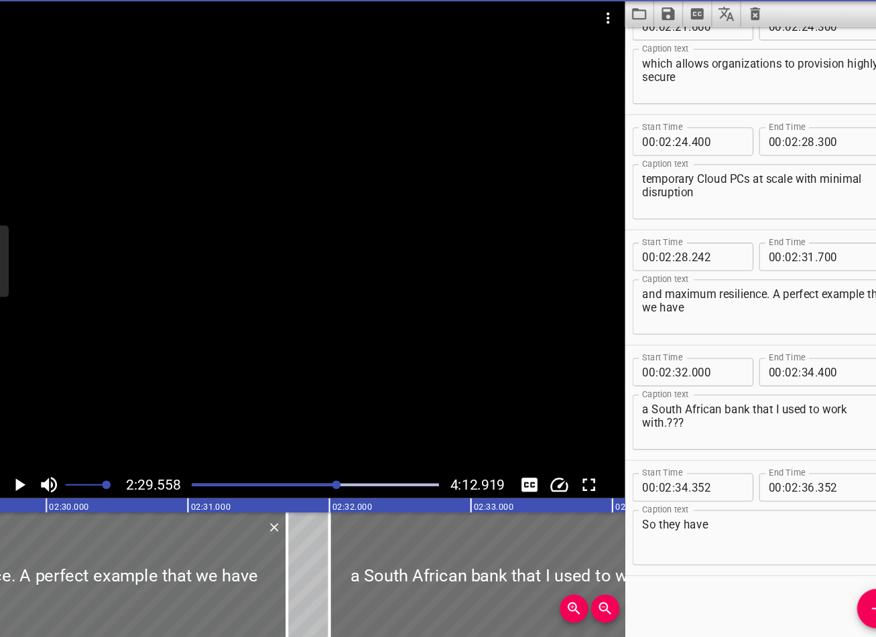
click at [31, 485] on icon "Play/Pause" at bounding box center [35, 491] width 9 height 12
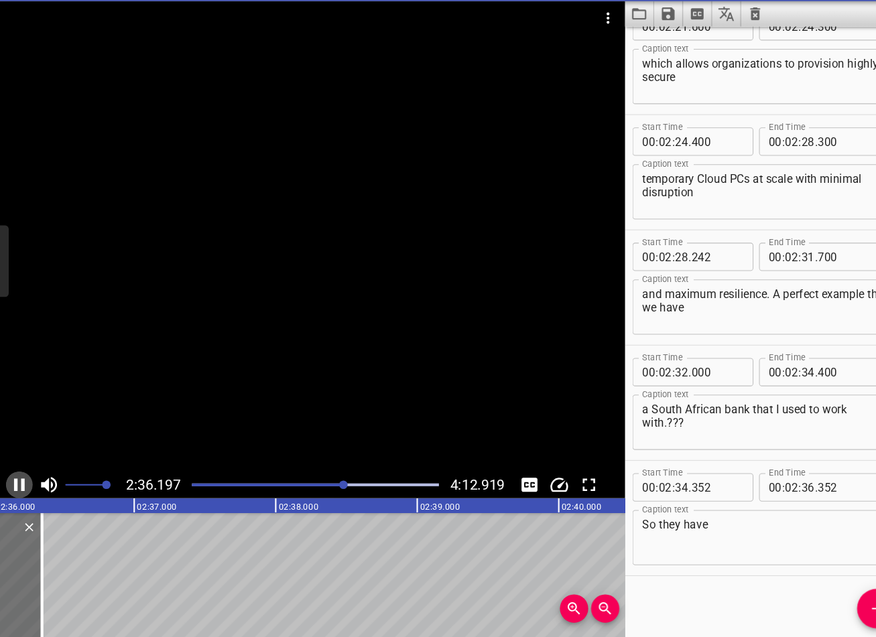
click at [24, 481] on icon "Play/Pause" at bounding box center [34, 491] width 20 height 20
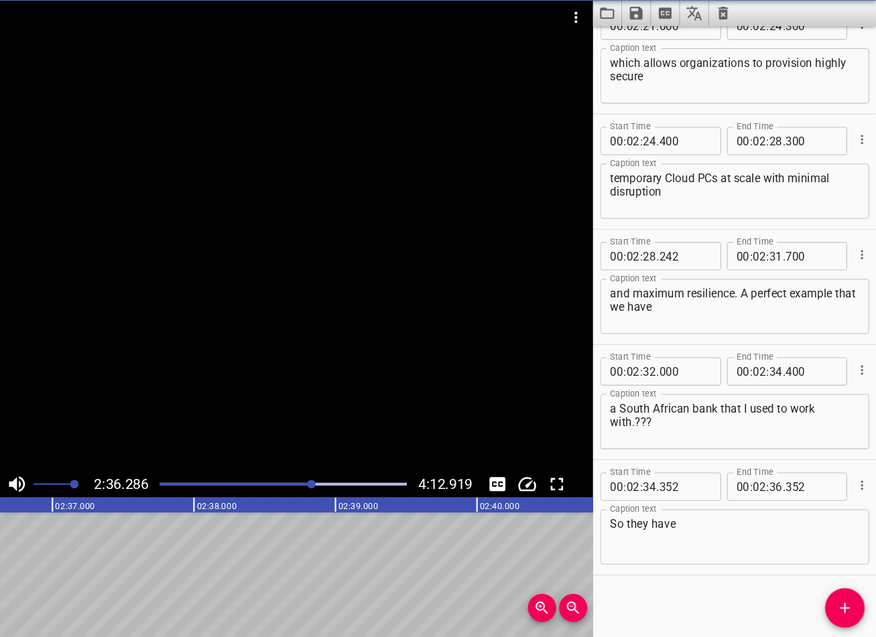
scroll to position [0, 0]
drag, startPoint x: 799, startPoint y: 382, endPoint x: 821, endPoint y: 385, distance: 22.3
click at [671, 406] on div "a South African bank that I used to work with.??? Caption text" at bounding box center [742, 432] width 255 height 52
type textarea "a South African bank that I used to work with."
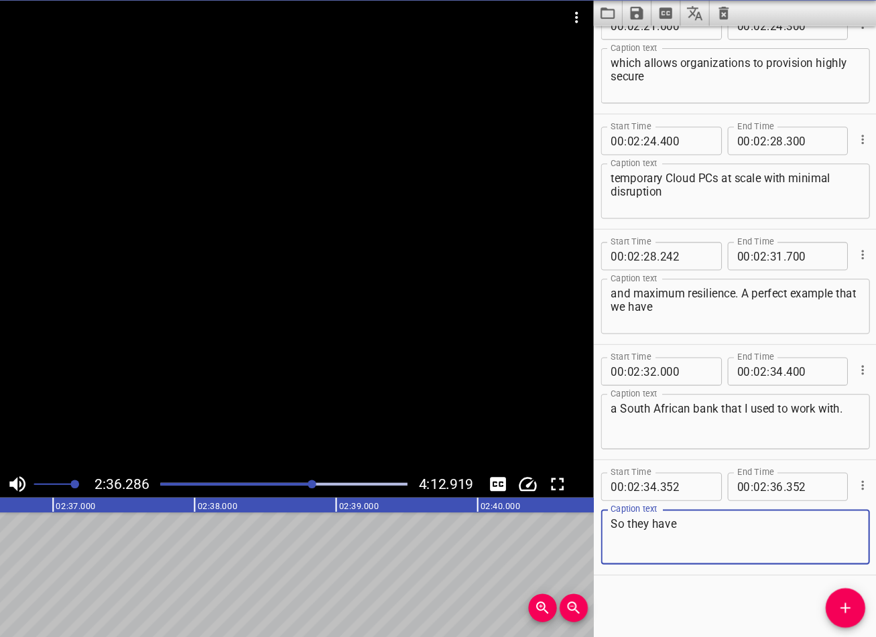
click at [645, 522] on textarea "So they have" at bounding box center [742, 541] width 236 height 38
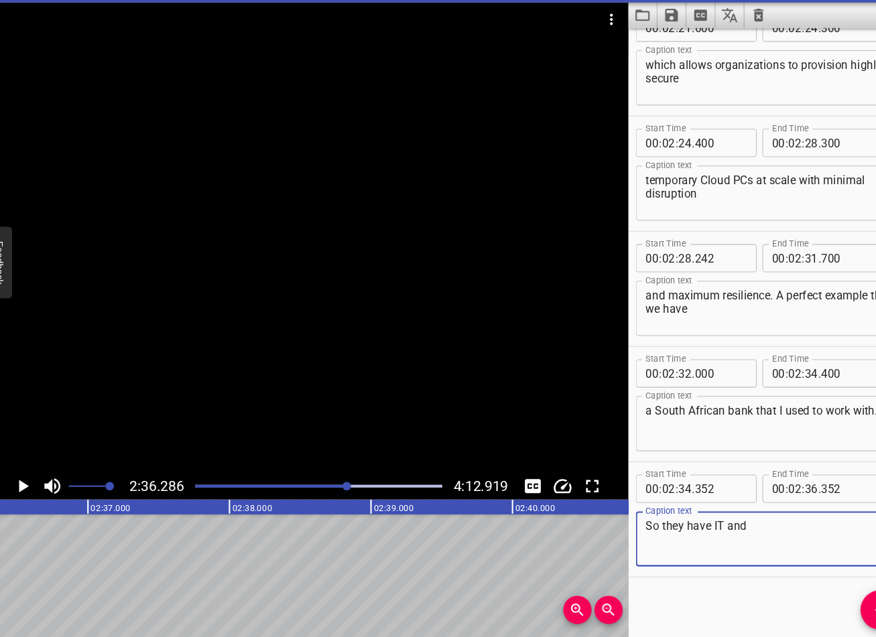
type textarea "So they have IT and"
click at [31, 485] on icon "Play/Pause" at bounding box center [35, 491] width 9 height 12
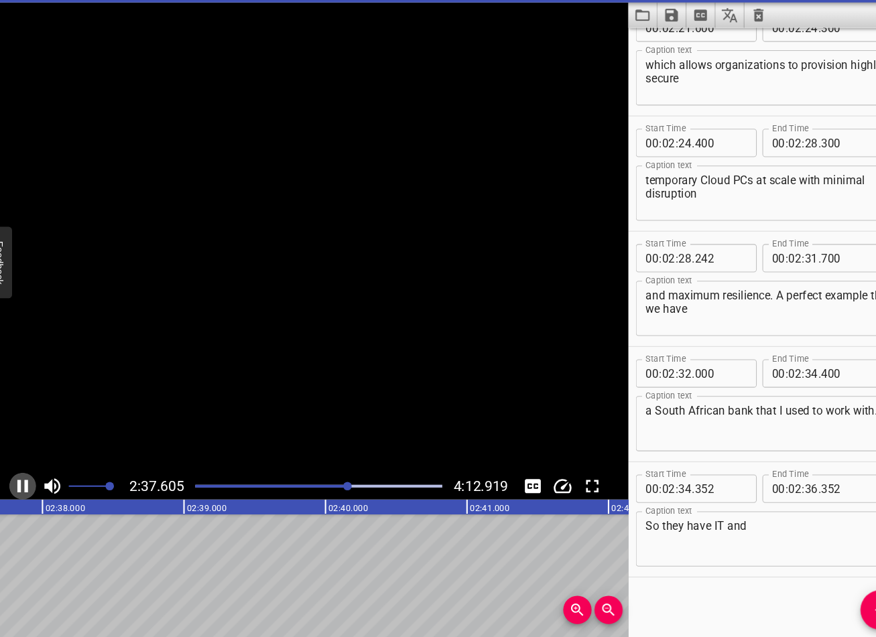
click at [29, 485] on icon "Play/Pause" at bounding box center [34, 491] width 10 height 12
